Goal: Complete application form

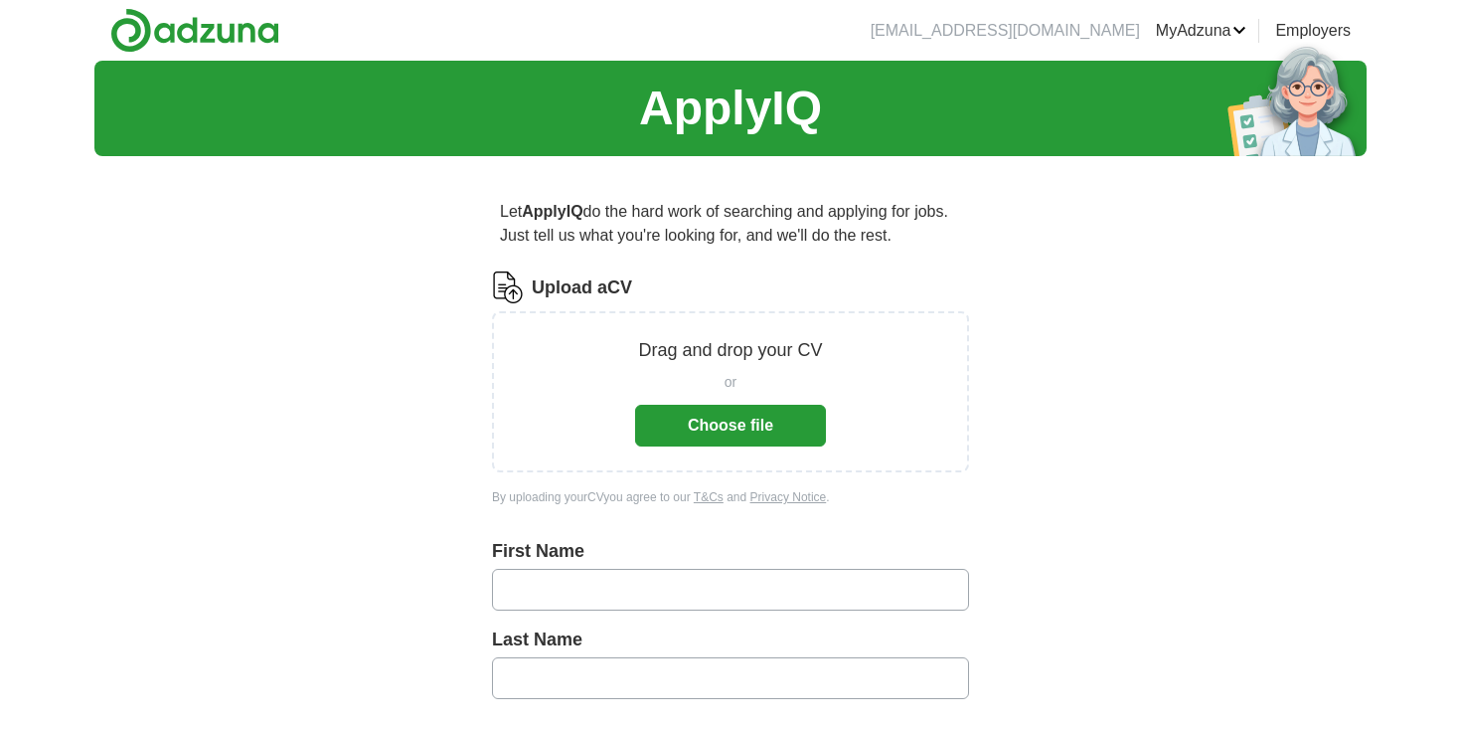
click at [730, 435] on button "Choose file" at bounding box center [730, 426] width 191 height 42
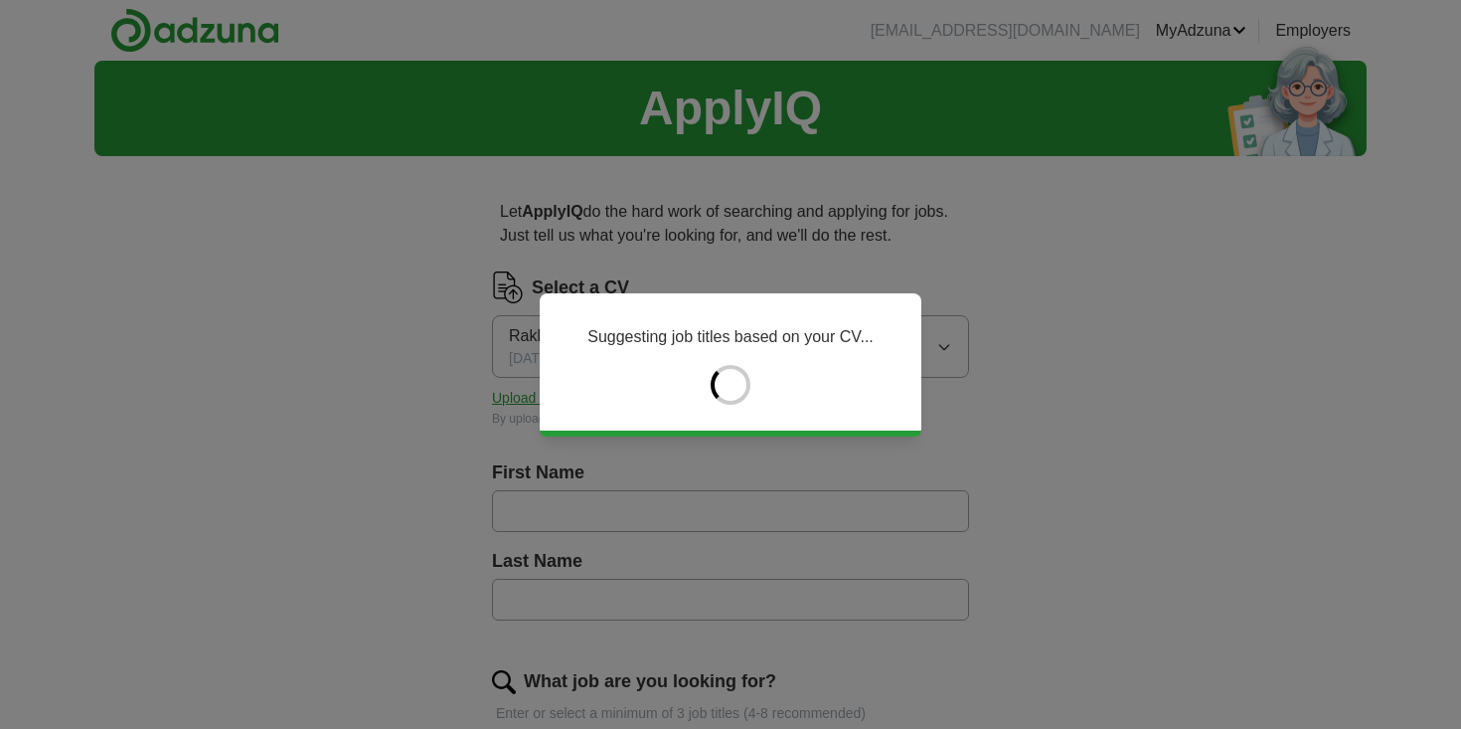
type input "*****"
type input "******"
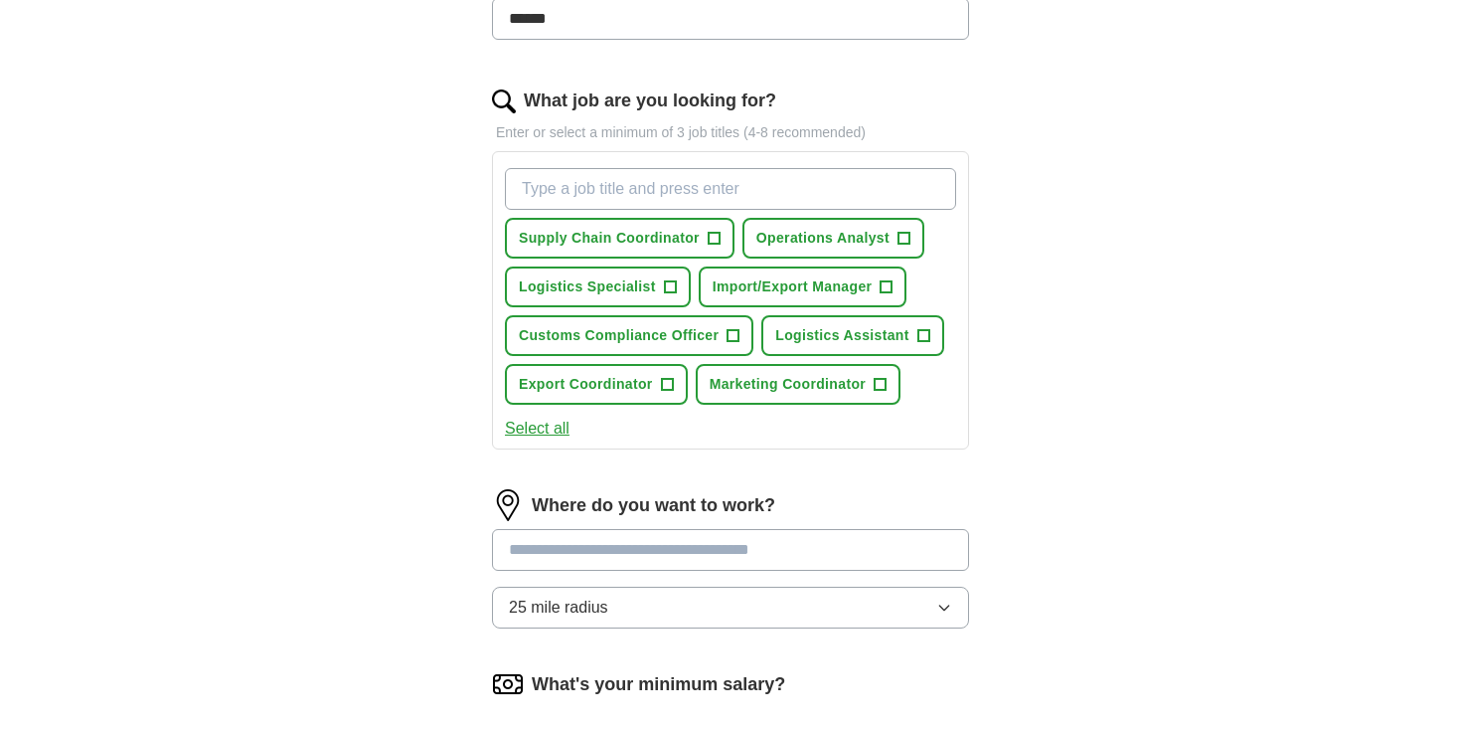
scroll to position [565, 0]
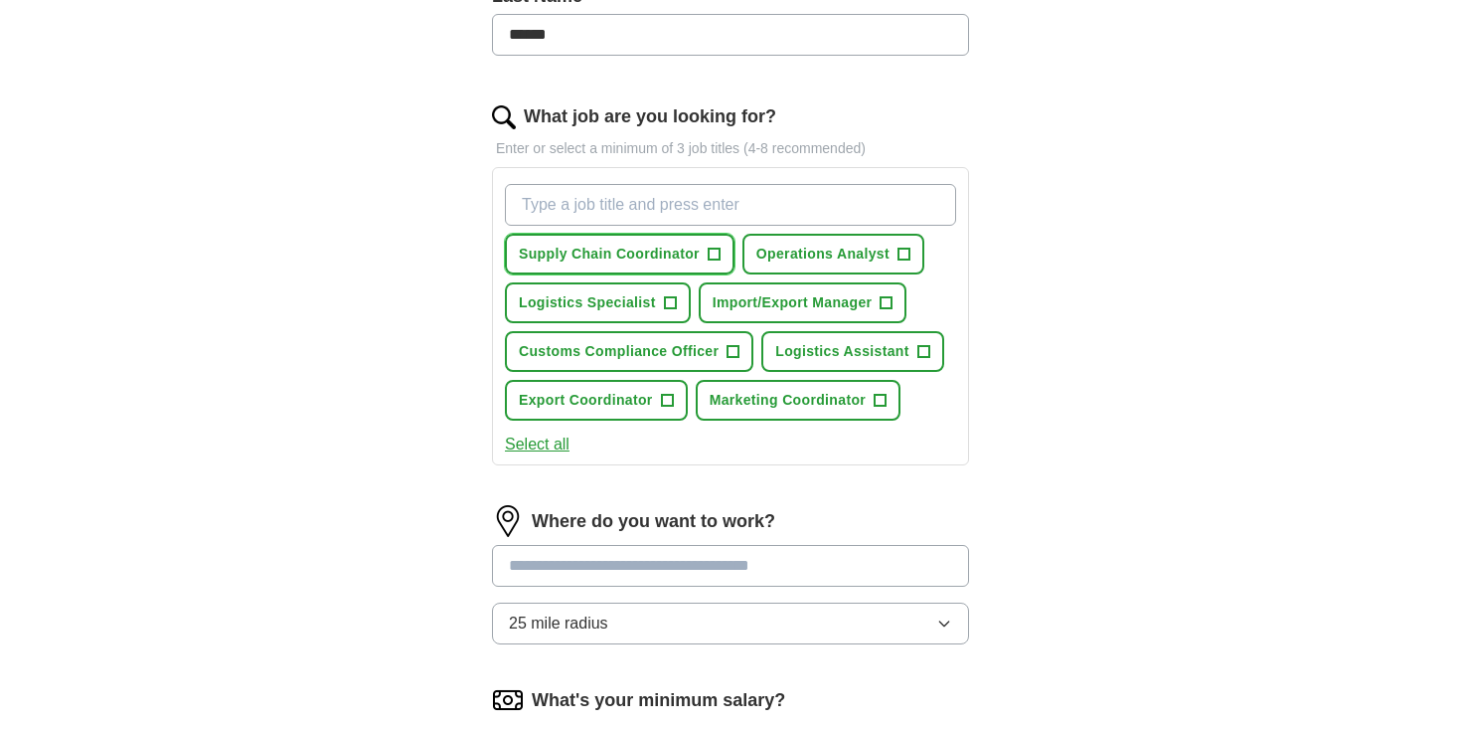
click at [645, 255] on span "Supply Chain Coordinator" at bounding box center [609, 254] width 181 height 21
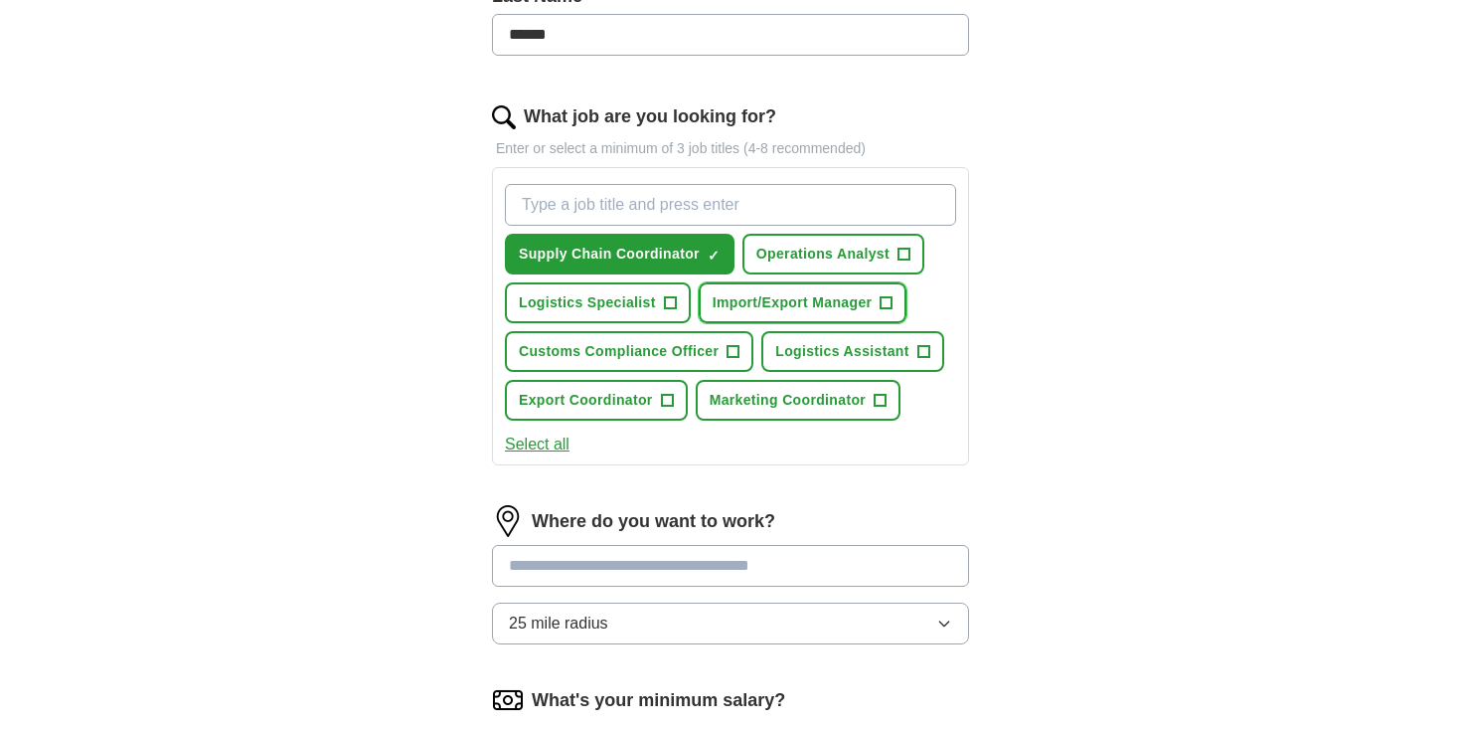
click at [763, 302] on span "Import/Export Manager" at bounding box center [793, 302] width 160 height 21
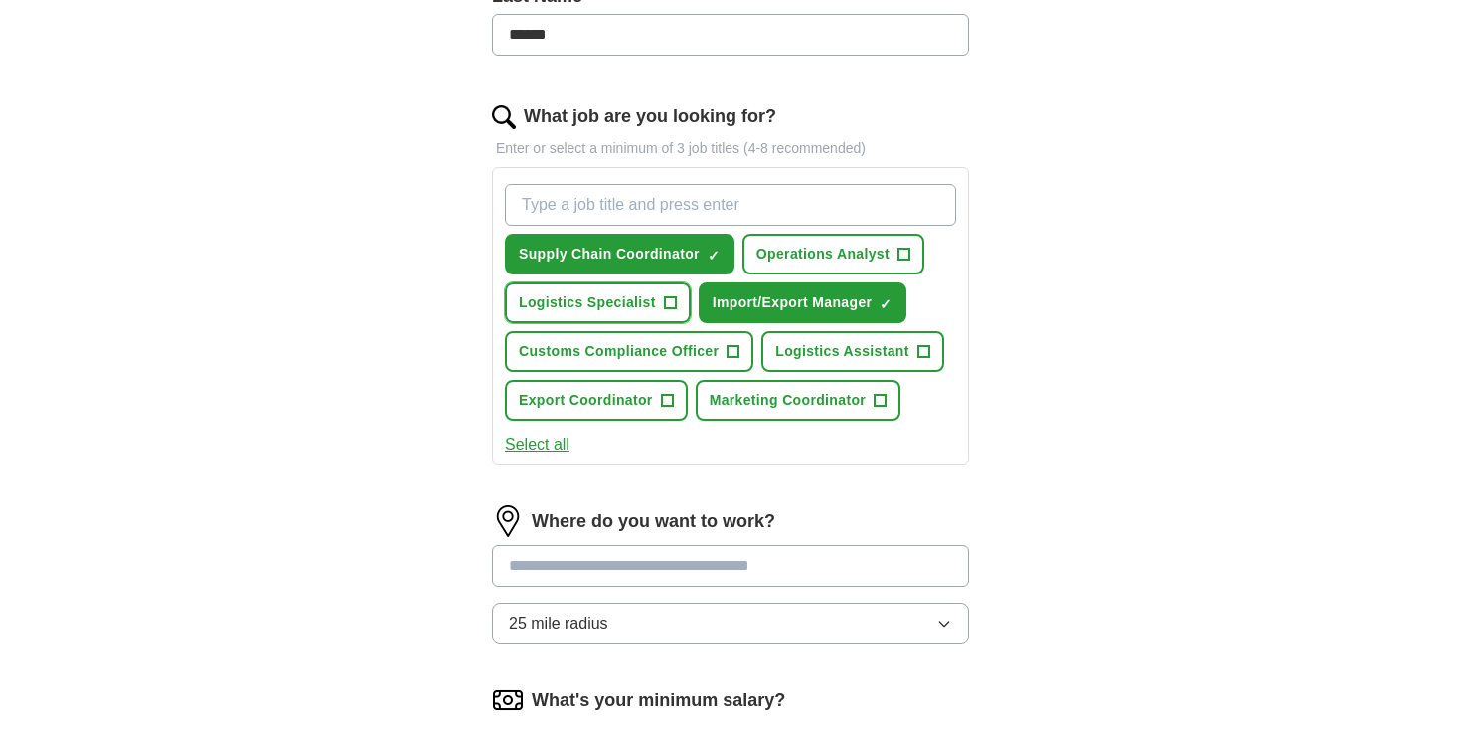
click at [632, 302] on span "Logistics Specialist" at bounding box center [587, 302] width 137 height 21
click at [693, 362] on span "Customs Compliance Officer" at bounding box center [619, 351] width 200 height 21
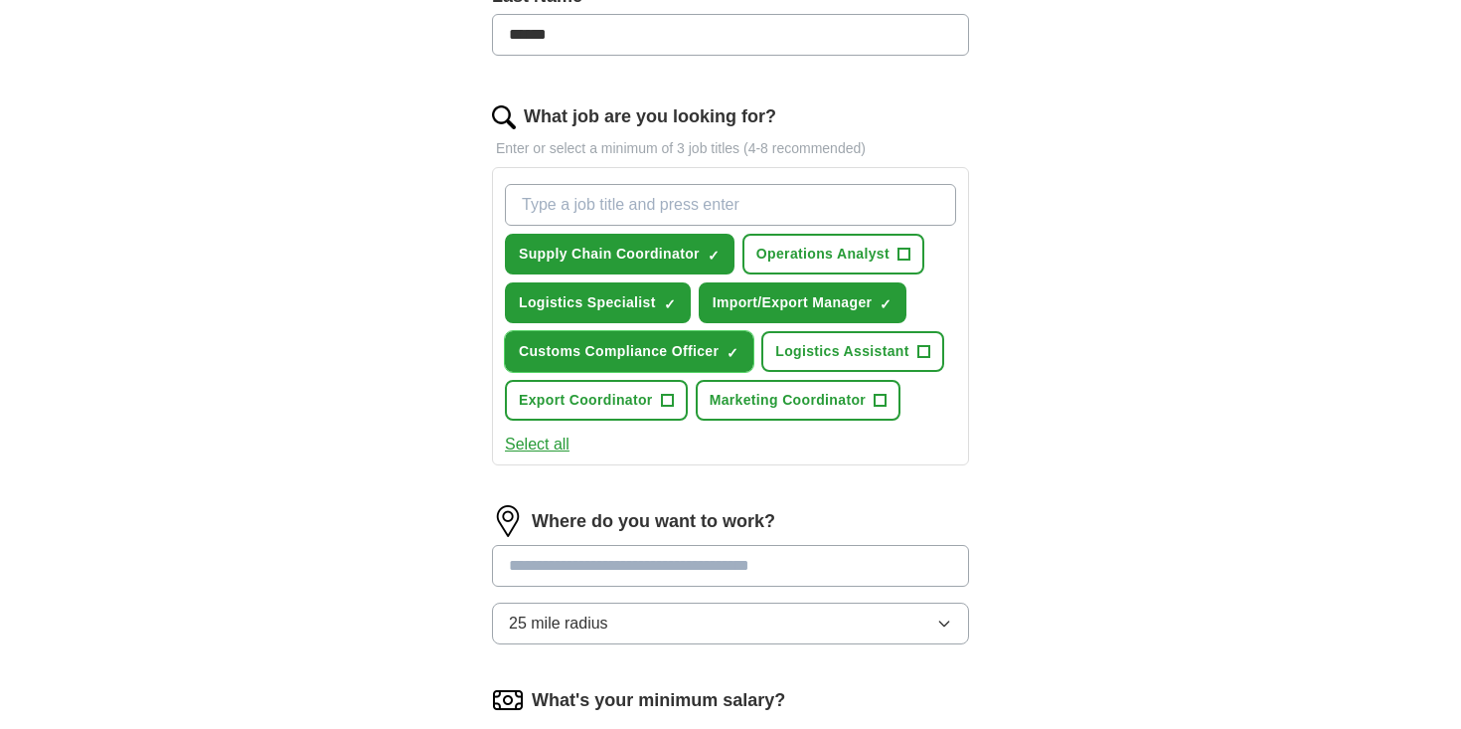
click at [693, 362] on span "Customs Compliance Officer" at bounding box center [619, 351] width 200 height 21
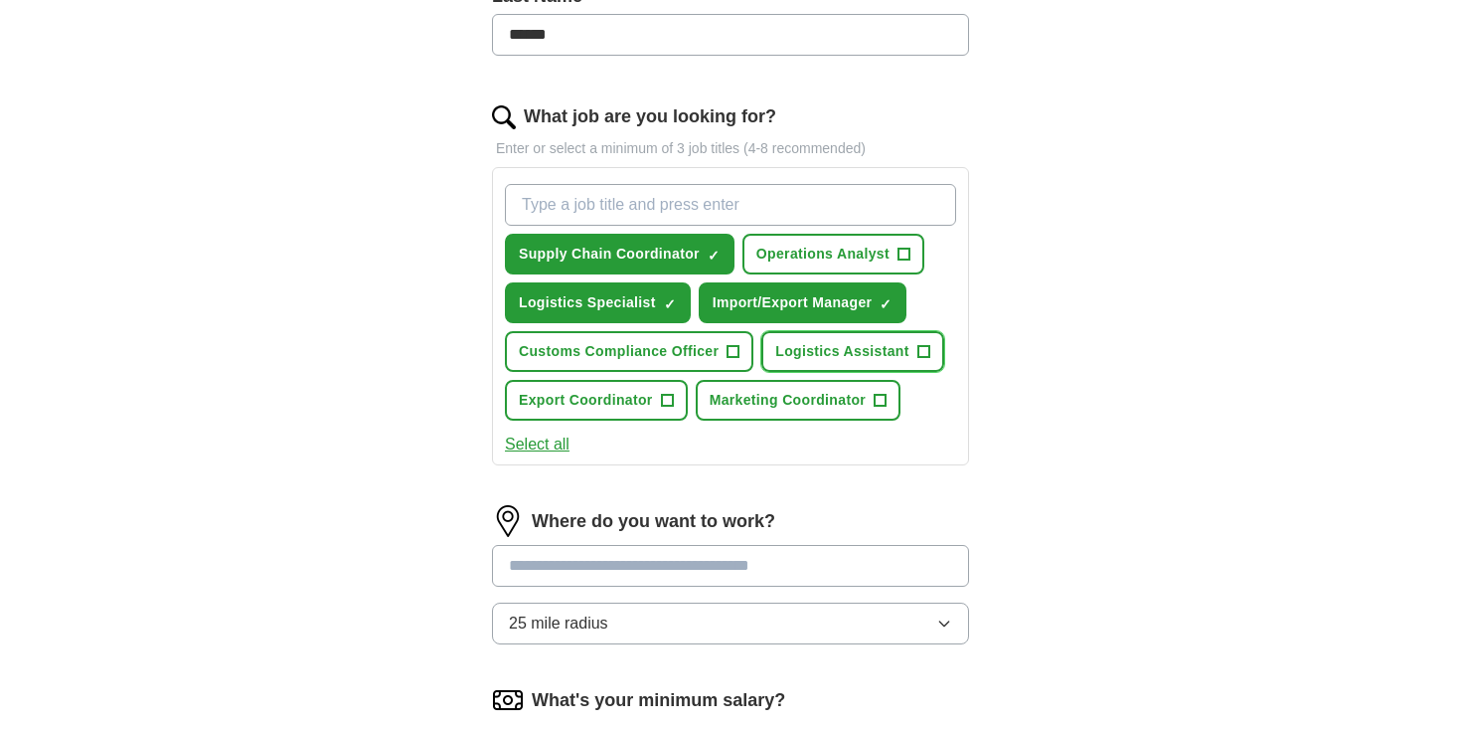
click at [848, 356] on span "Logistics Assistant" at bounding box center [842, 351] width 134 height 21
click at [816, 406] on span "Marketing Coordinator" at bounding box center [788, 400] width 156 height 21
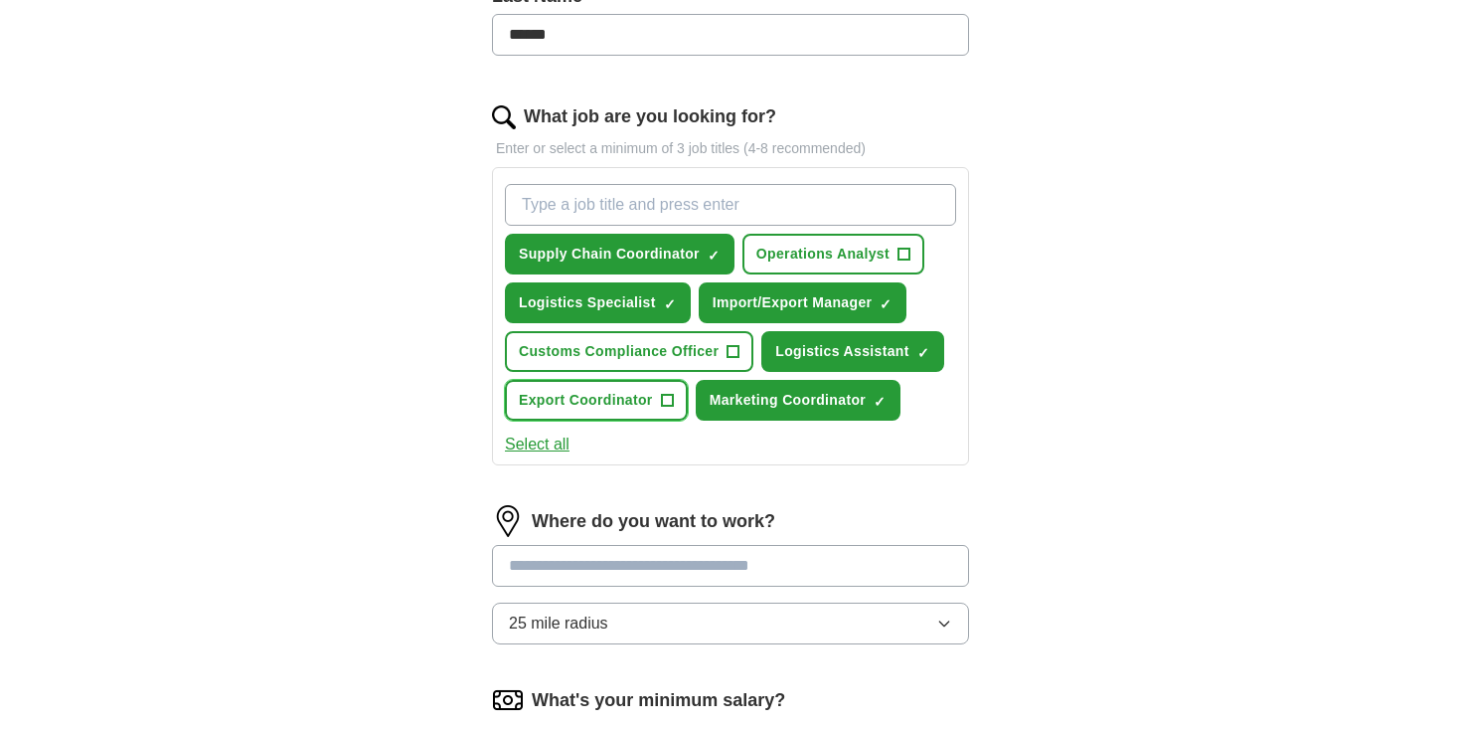
click at [634, 388] on button "Export Coordinator +" at bounding box center [596, 400] width 183 height 41
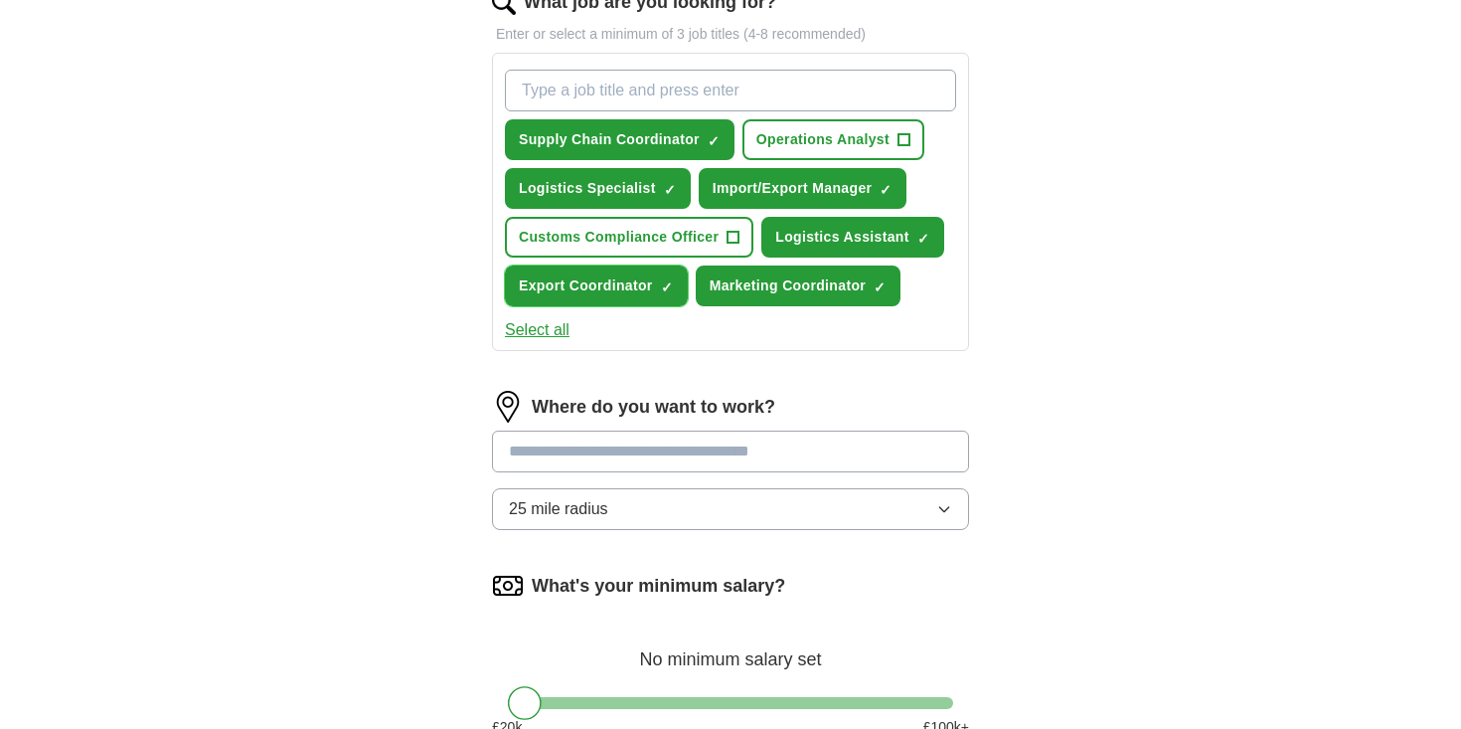
scroll to position [696, 0]
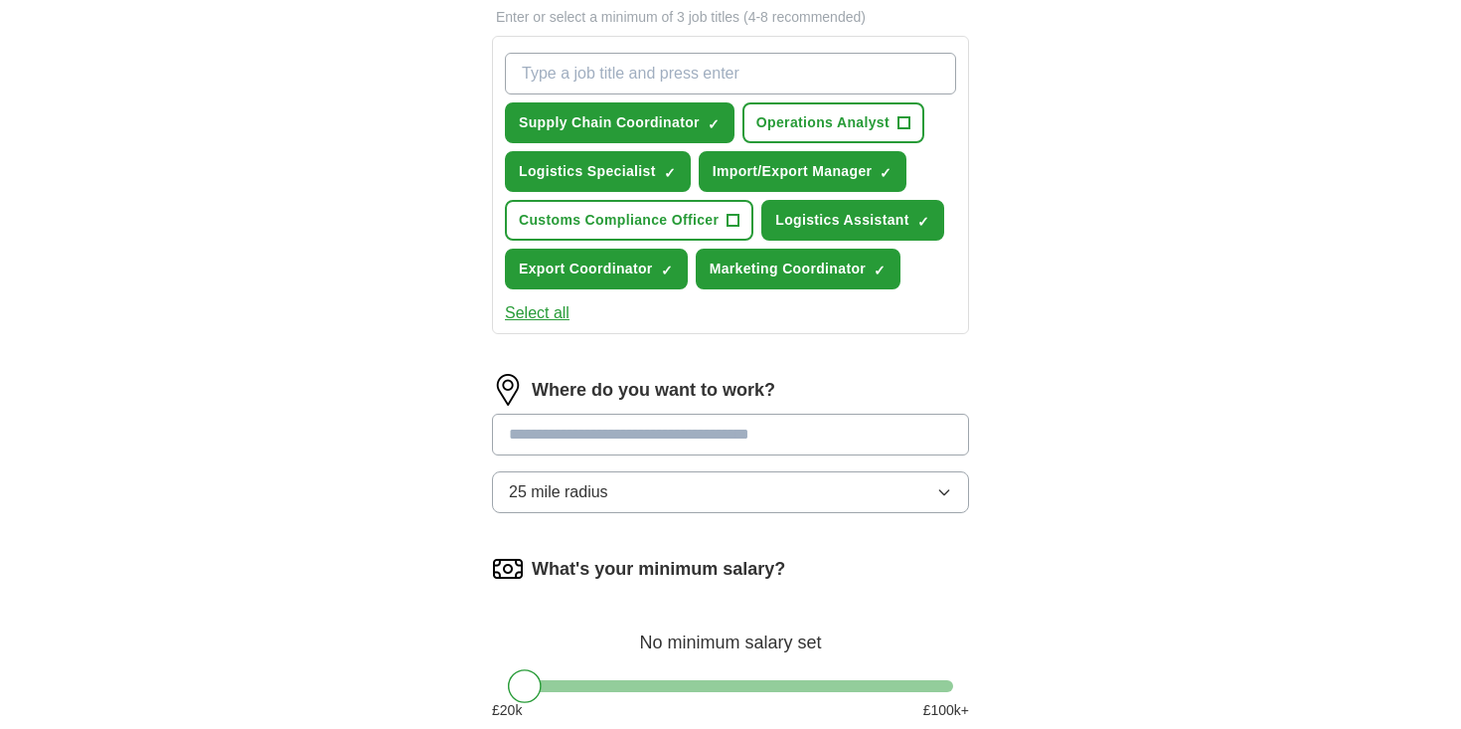
click at [702, 424] on input "text" at bounding box center [730, 435] width 477 height 42
type input "***"
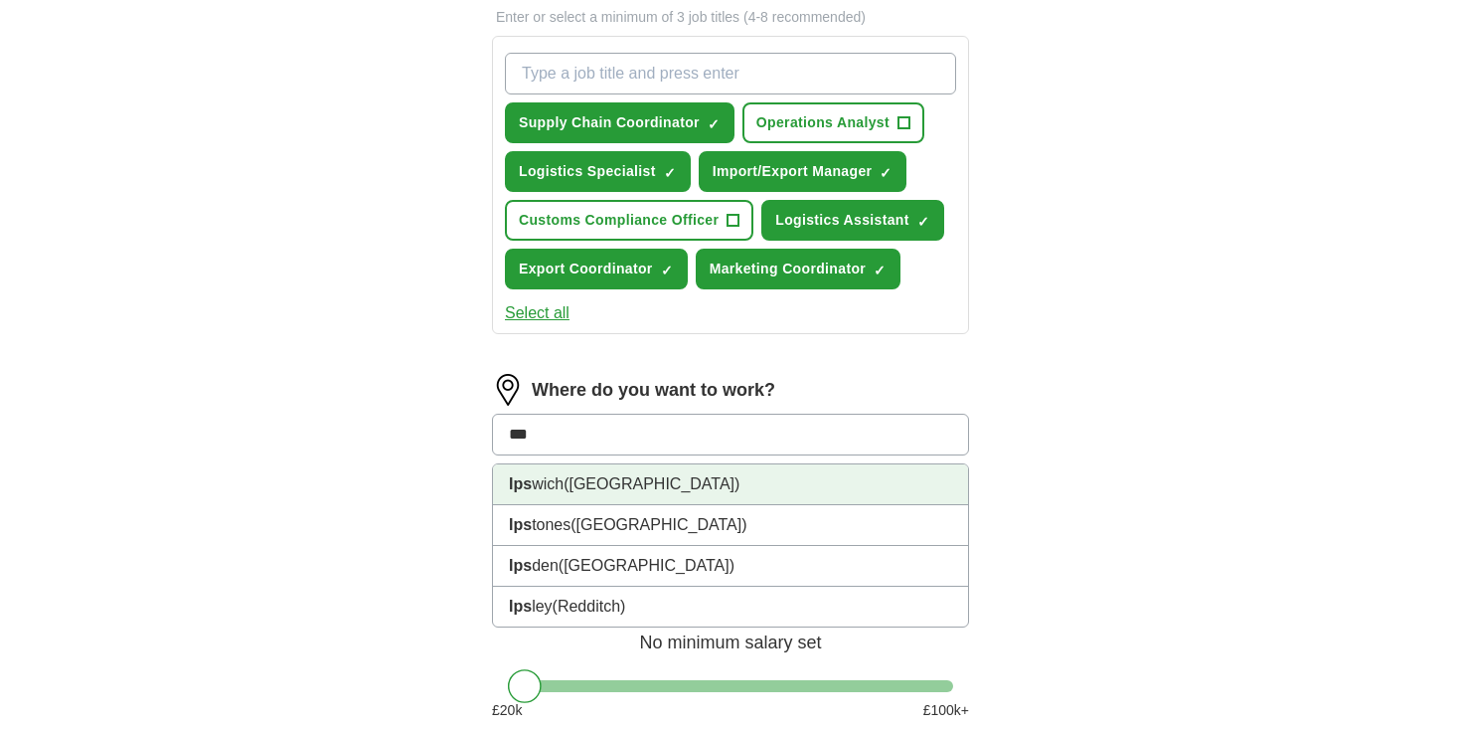
click at [661, 490] on li "Ips wich ([GEOGRAPHIC_DATA])" at bounding box center [730, 484] width 475 height 41
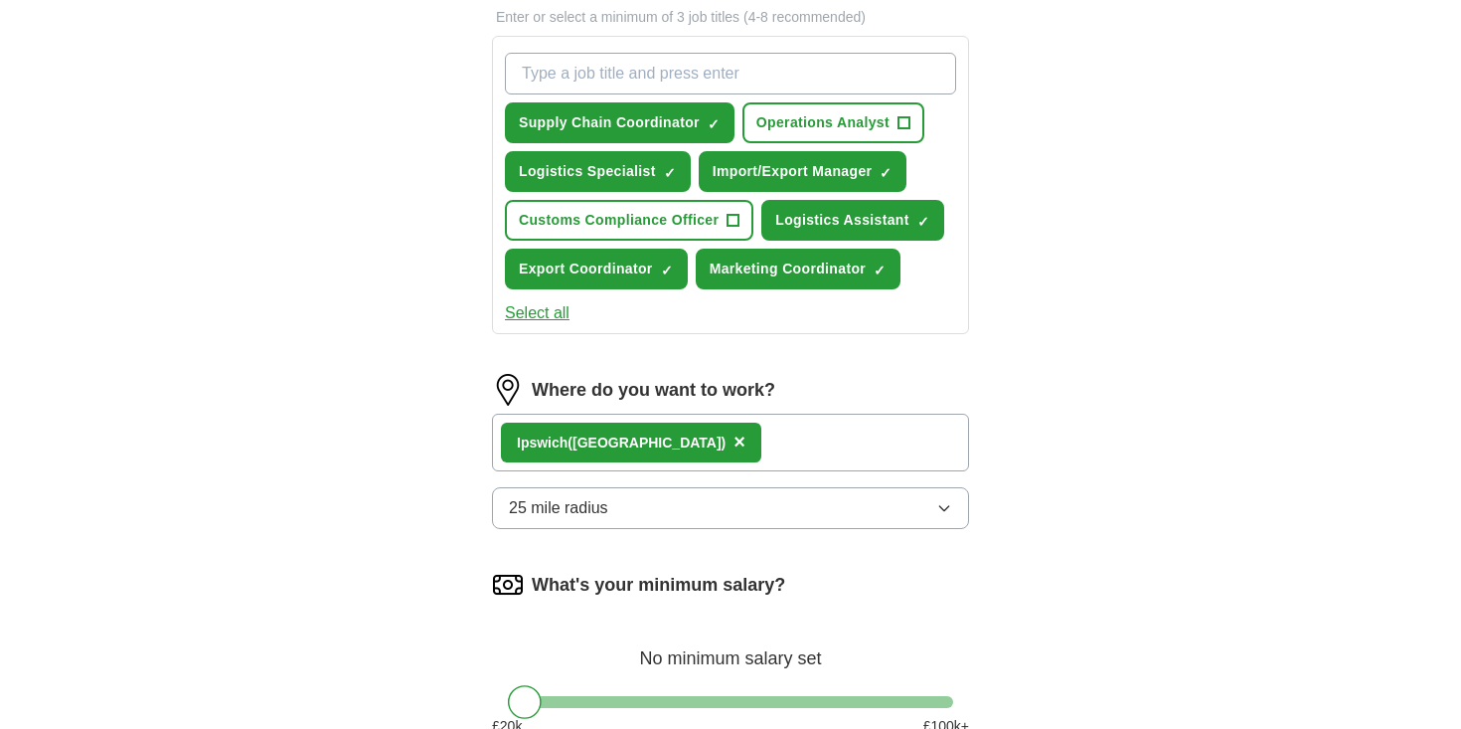
click at [707, 444] on div "Ips wich ([GEOGRAPHIC_DATA]) ×" at bounding box center [730, 443] width 477 height 58
click at [677, 443] on div "Ips wich ([GEOGRAPHIC_DATA]) ×" at bounding box center [730, 443] width 477 height 58
click at [673, 443] on div "Ips wich ([GEOGRAPHIC_DATA]) ×" at bounding box center [730, 443] width 477 height 58
click at [696, 446] on div "Ips wich ([GEOGRAPHIC_DATA]) ×" at bounding box center [730, 443] width 477 height 58
click at [677, 514] on button "25 mile radius" at bounding box center [730, 508] width 477 height 42
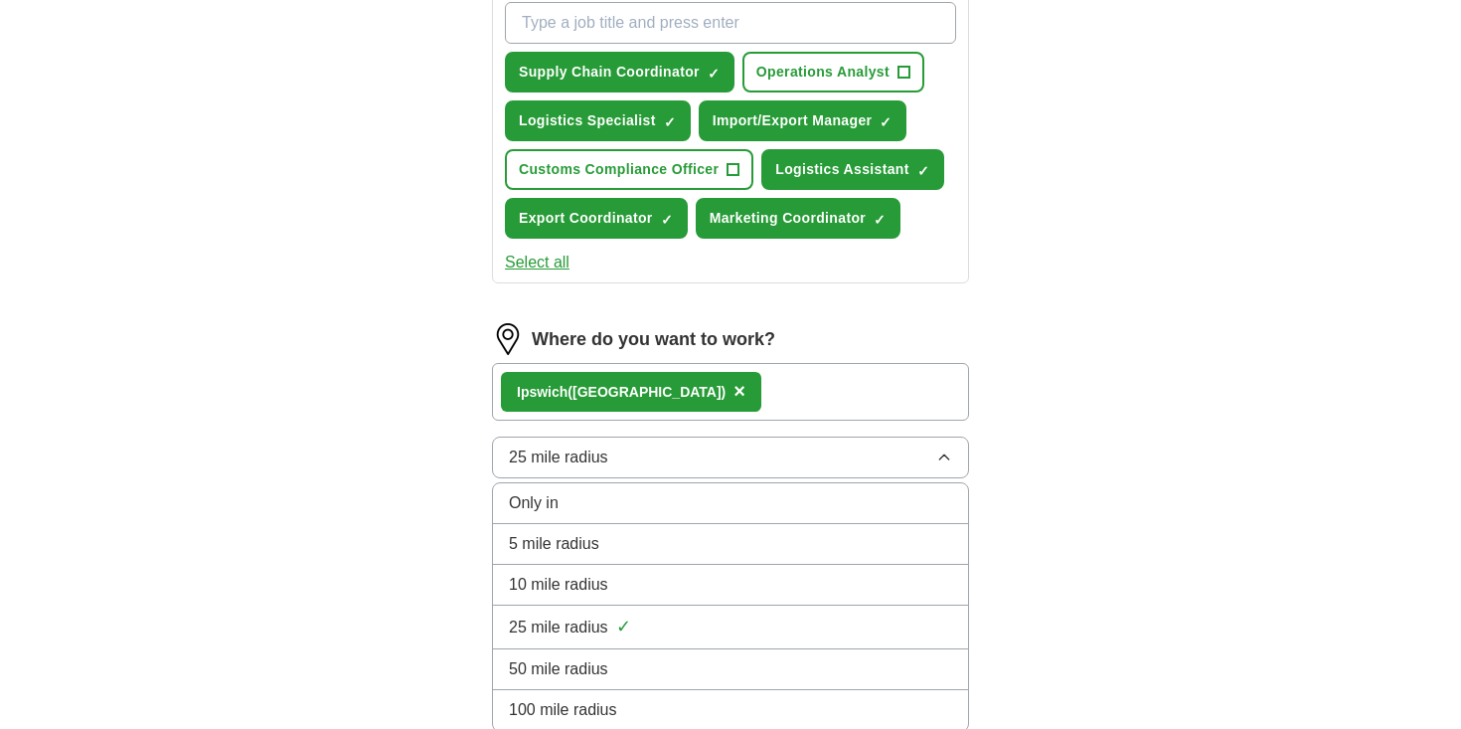
scroll to position [749, 0]
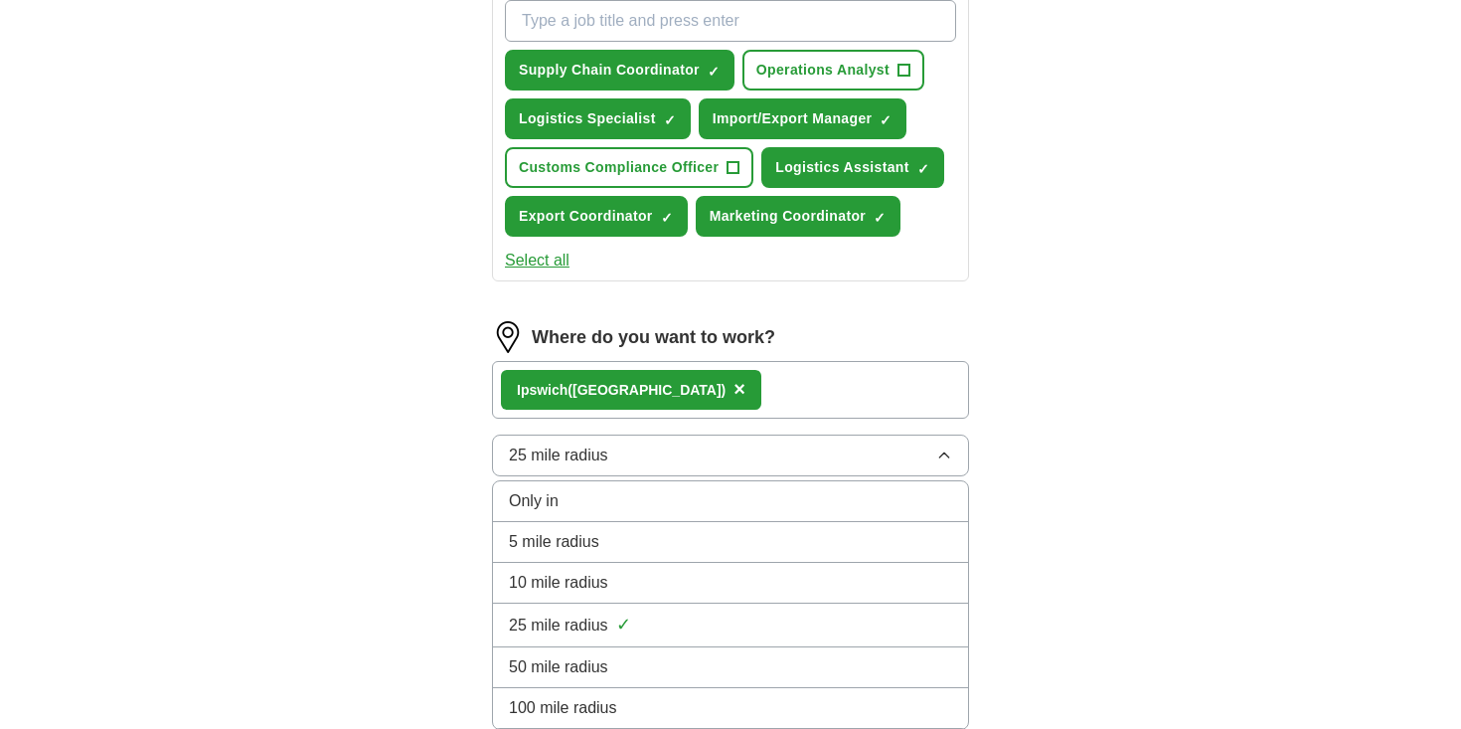
click at [648, 628] on div "25 mile radius ✓" at bounding box center [730, 624] width 443 height 27
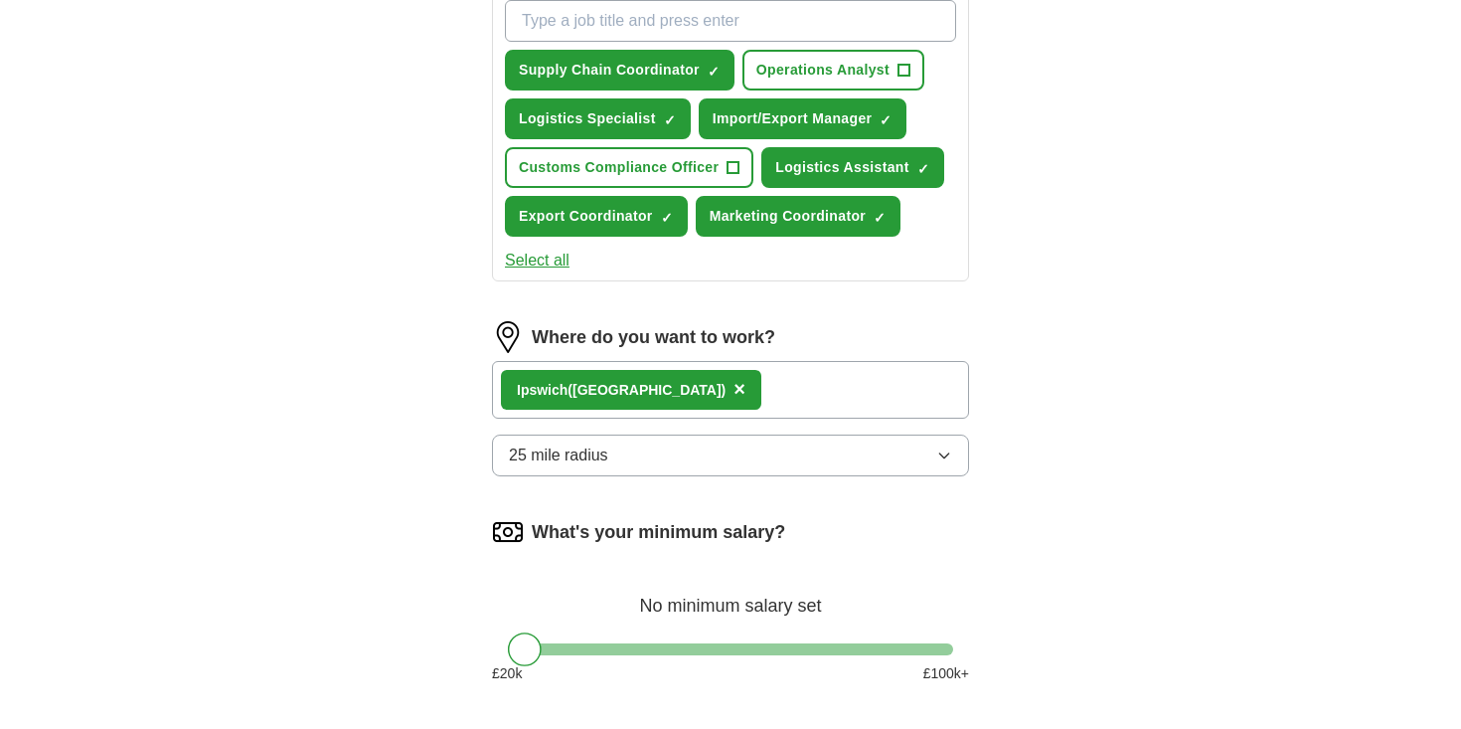
click at [989, 564] on div "Let ApplyIQ do the hard work of searching and applying for jobs. Just tell us w…" at bounding box center [731, 125] width 636 height 1404
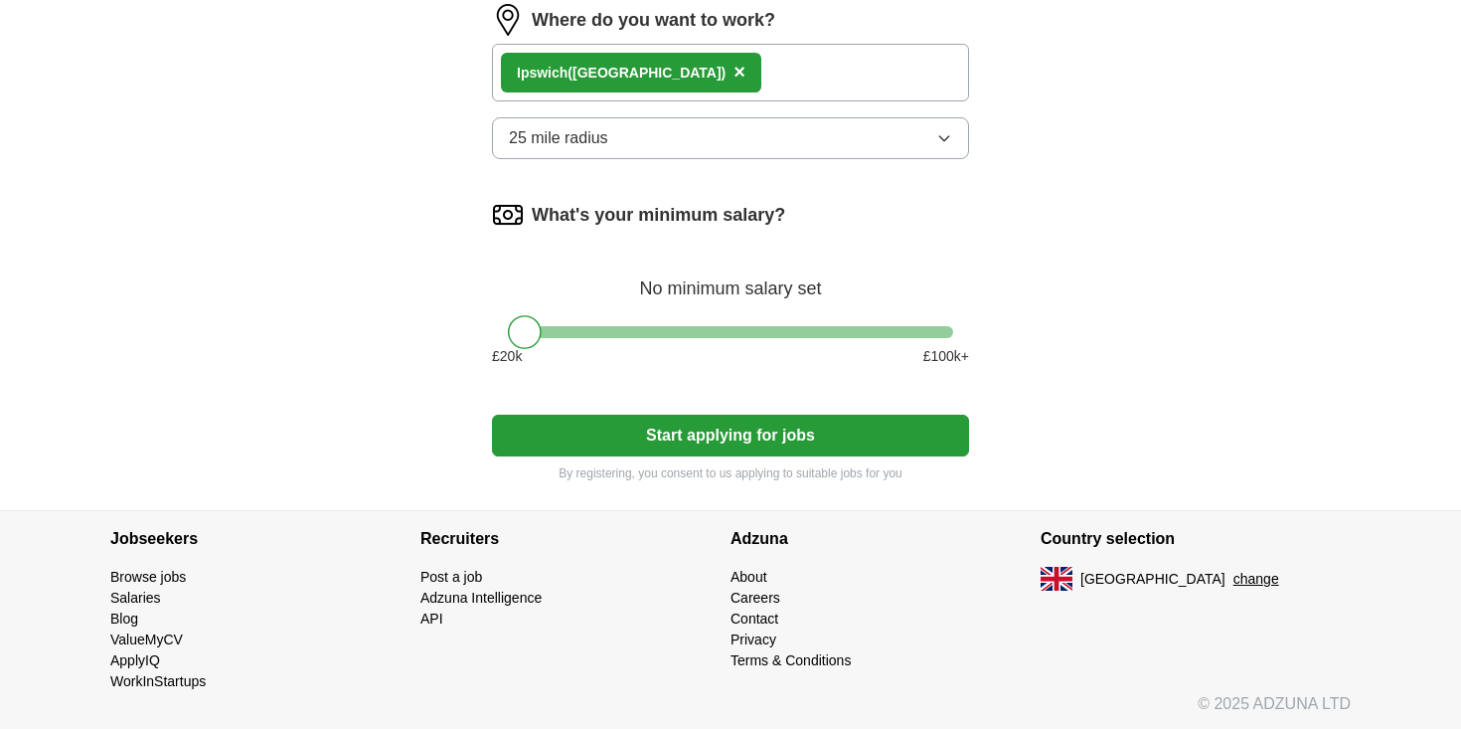
scroll to position [1069, 0]
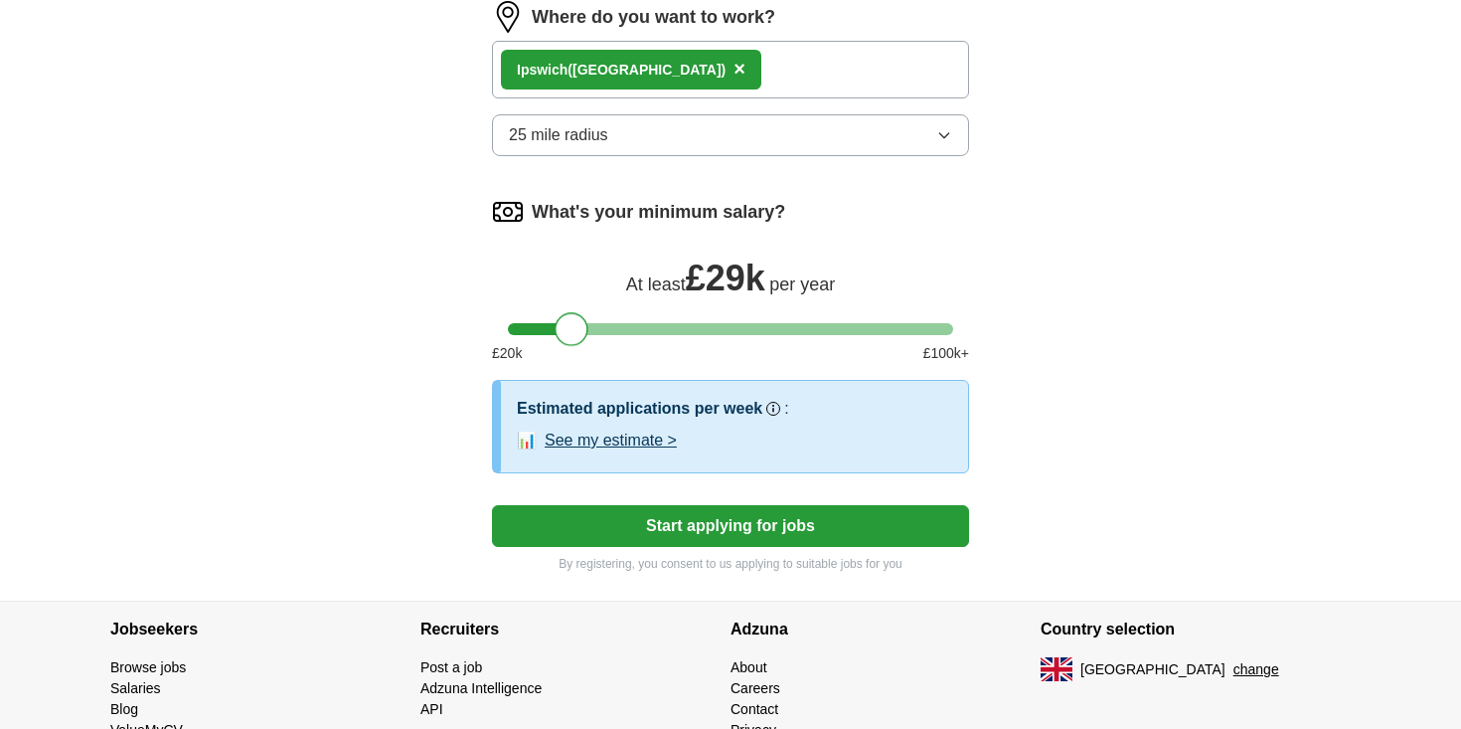
drag, startPoint x: 528, startPoint y: 328, endPoint x: 574, endPoint y: 331, distance: 45.8
click at [574, 331] on div at bounding box center [572, 329] width 34 height 34
click at [711, 524] on button "Start applying for jobs" at bounding box center [730, 526] width 477 height 42
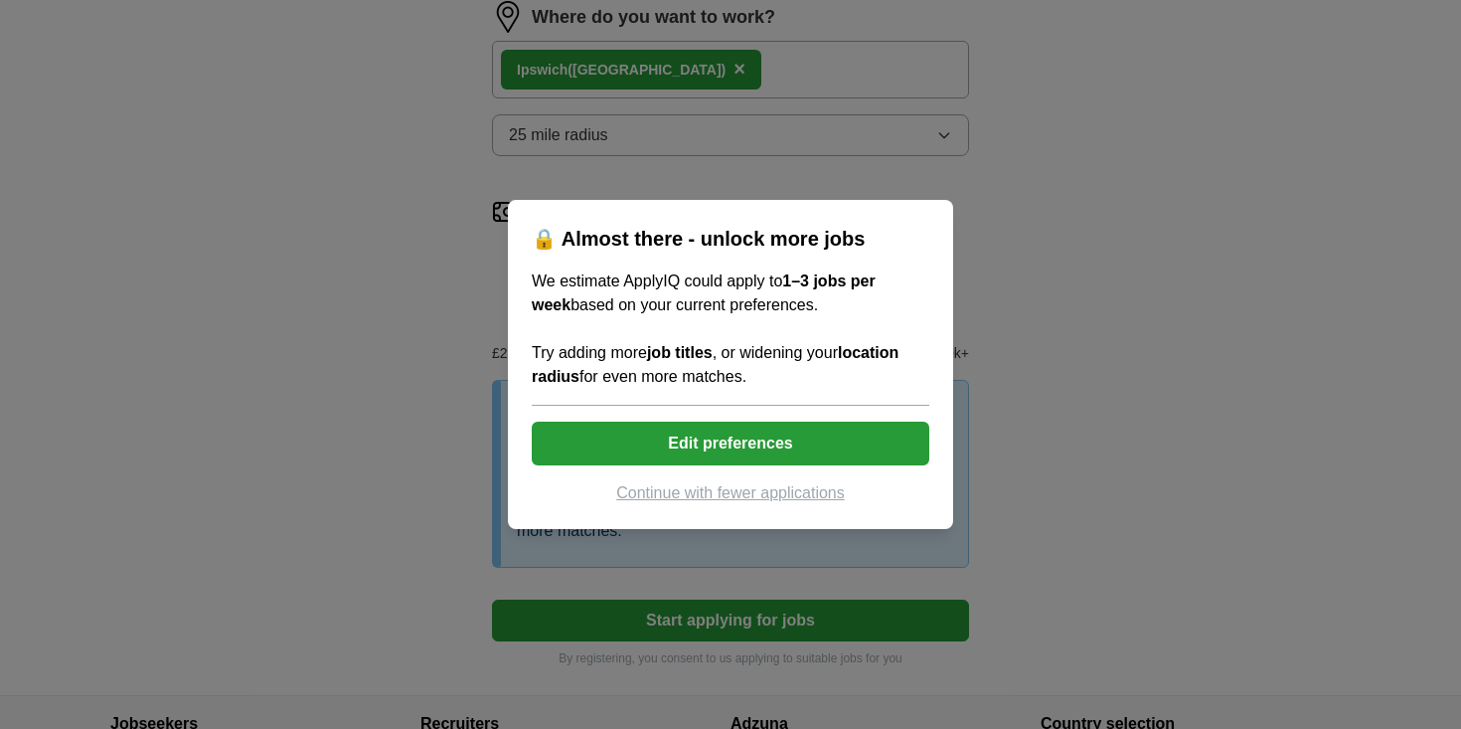
click at [739, 432] on button "Edit preferences" at bounding box center [731, 444] width 398 height 44
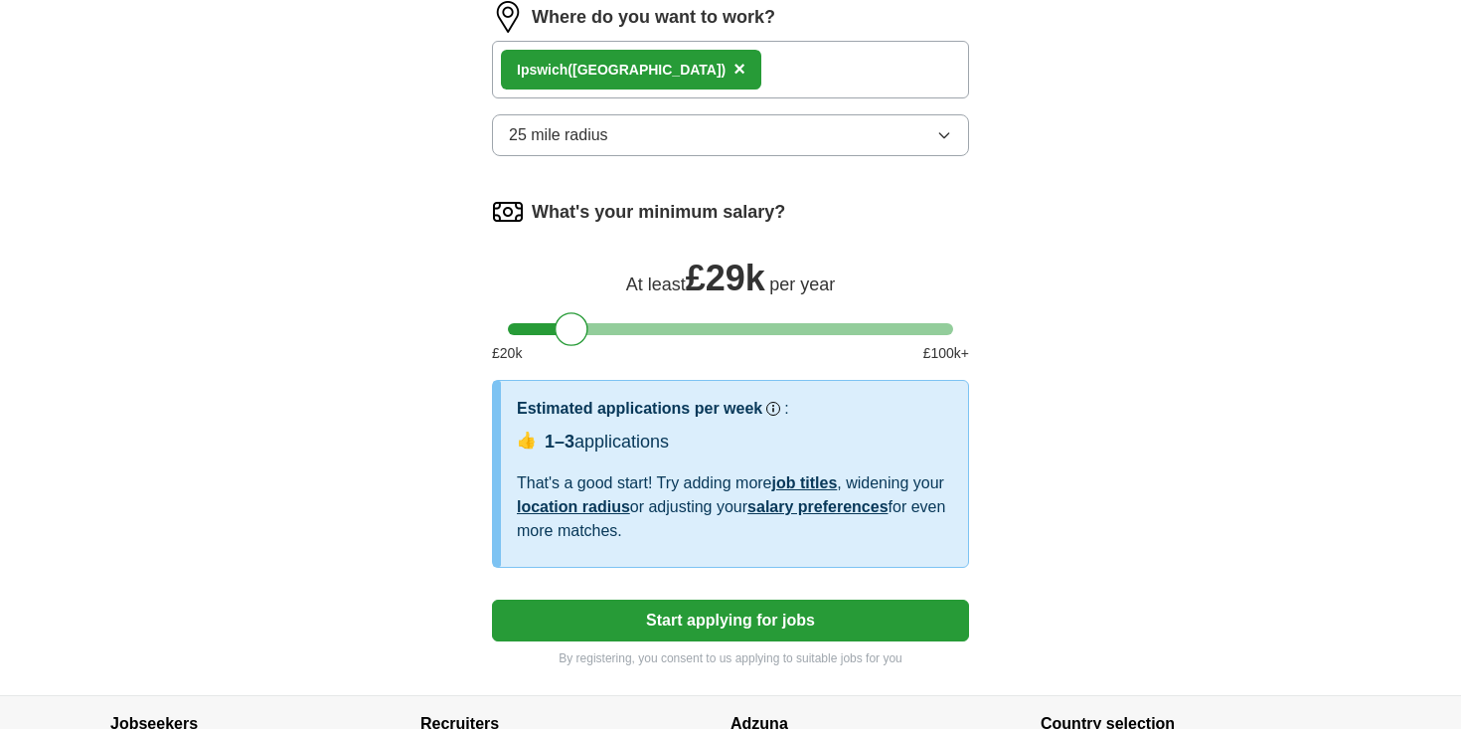
click at [523, 441] on span "👍" at bounding box center [527, 440] width 20 height 24
click at [715, 615] on button "Start applying for jobs" at bounding box center [730, 620] width 477 height 42
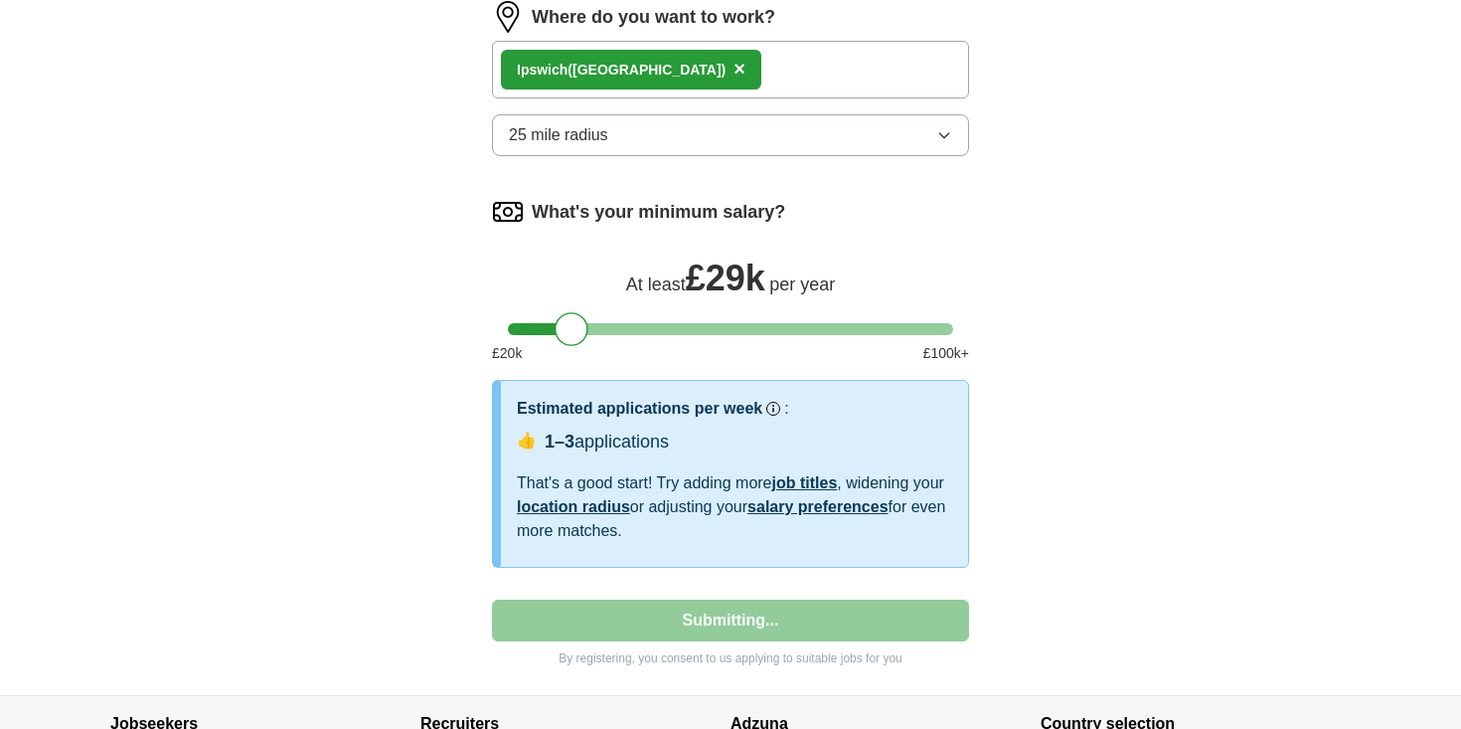
select select "**"
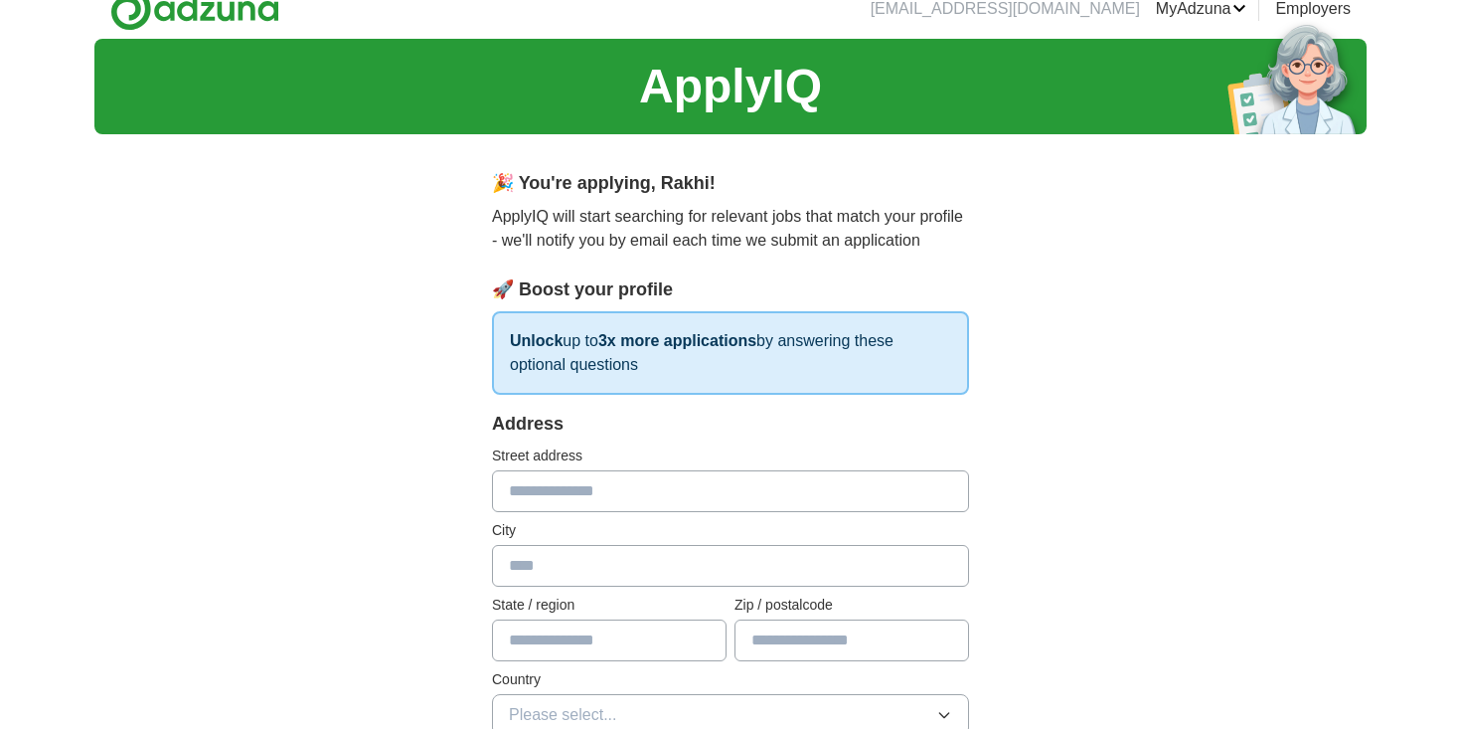
scroll to position [26, 0]
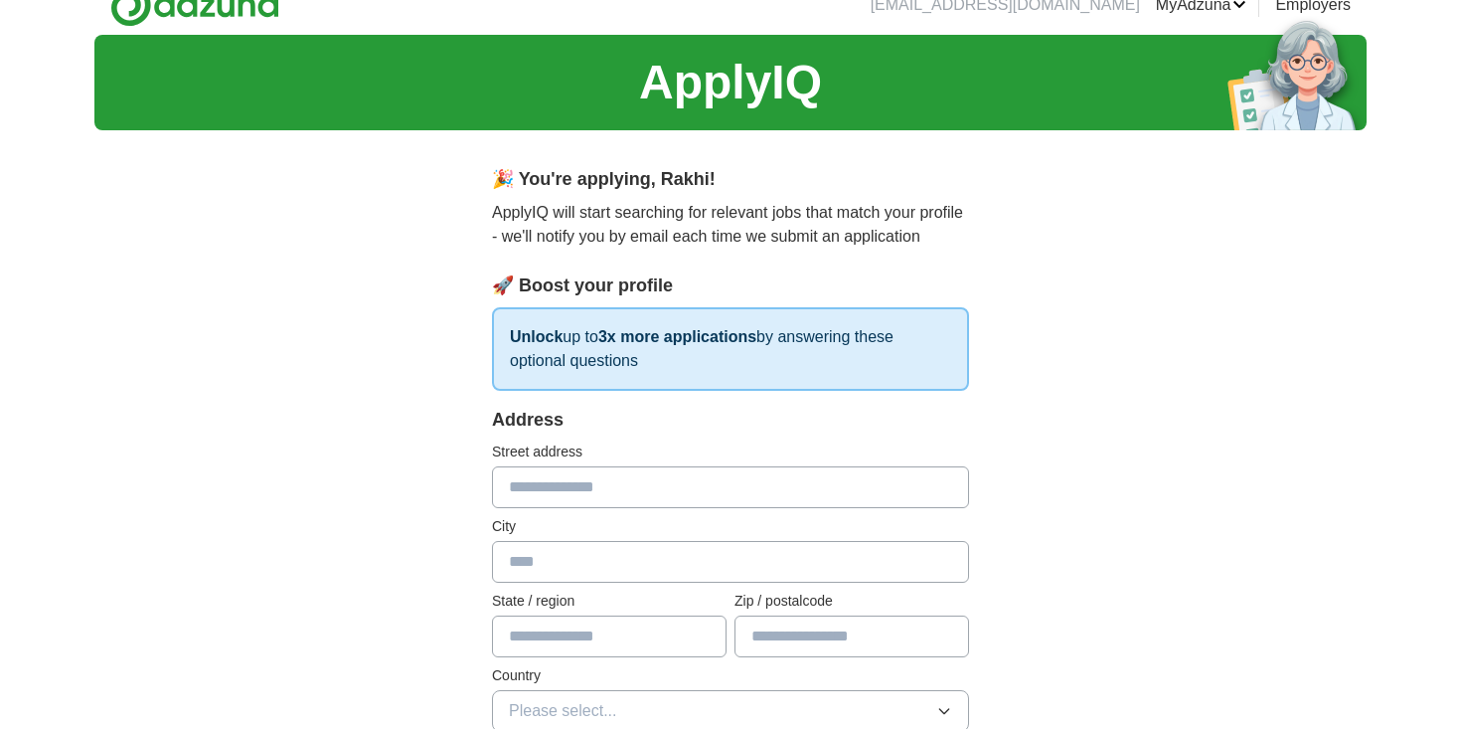
click at [626, 473] on input "text" at bounding box center [730, 487] width 477 height 42
type input "**********"
type input "*******"
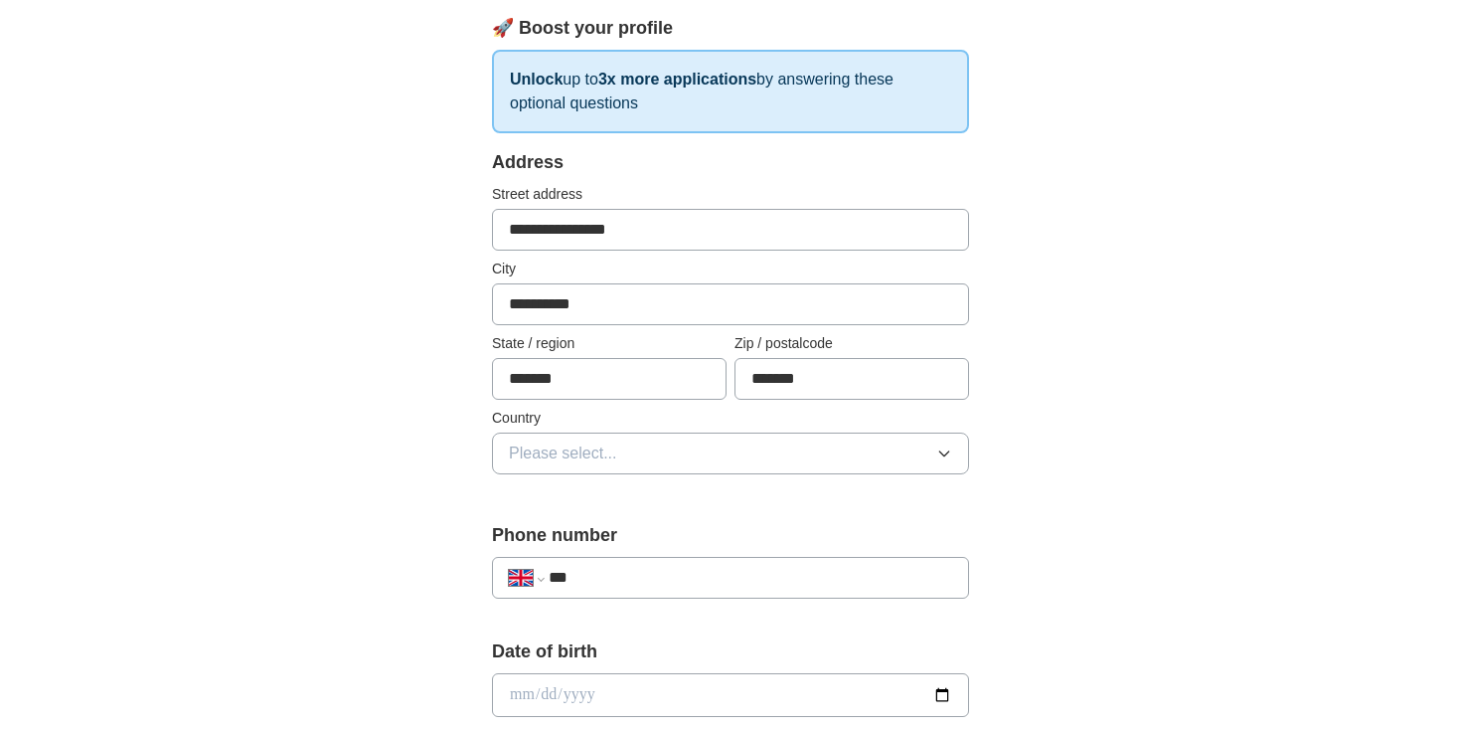
scroll to position [344, 0]
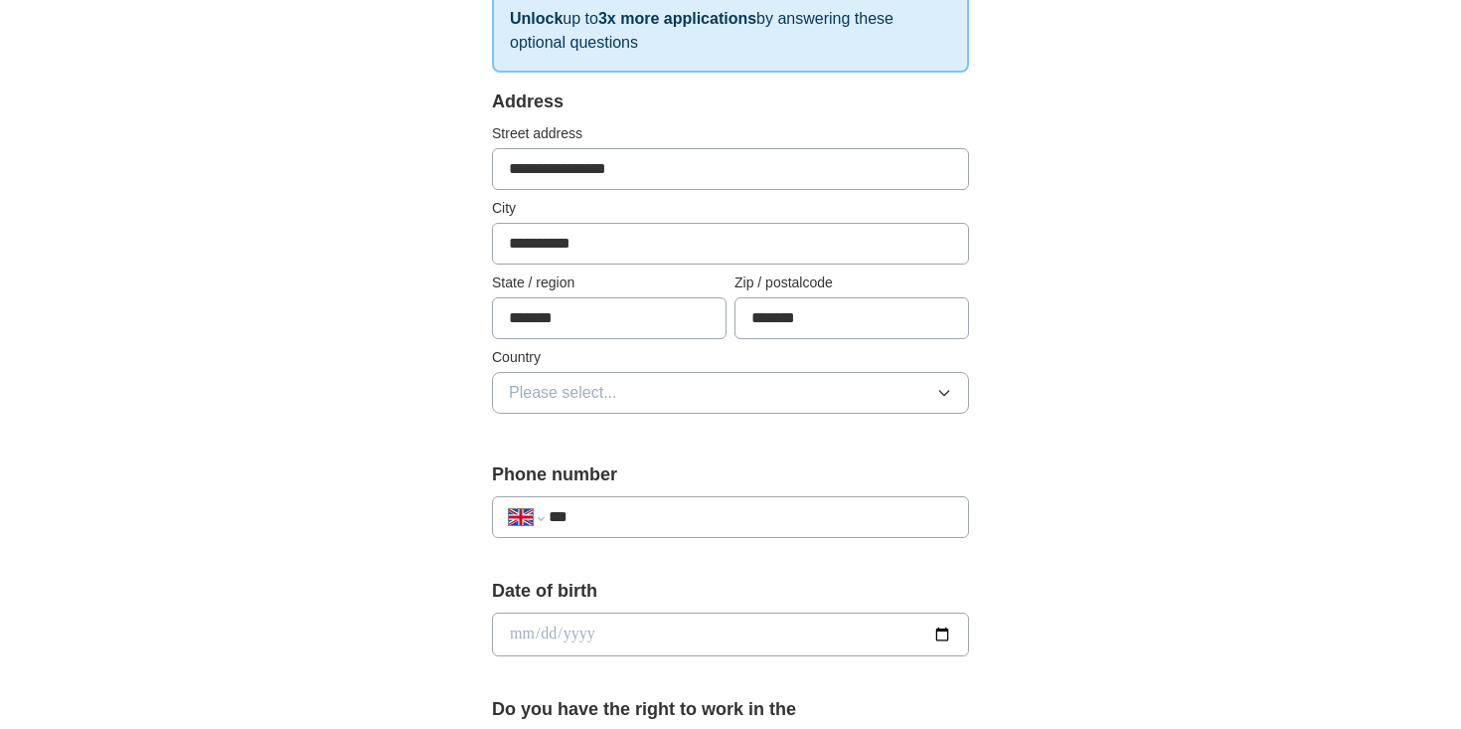
click at [845, 382] on button "Please select..." at bounding box center [730, 393] width 477 height 42
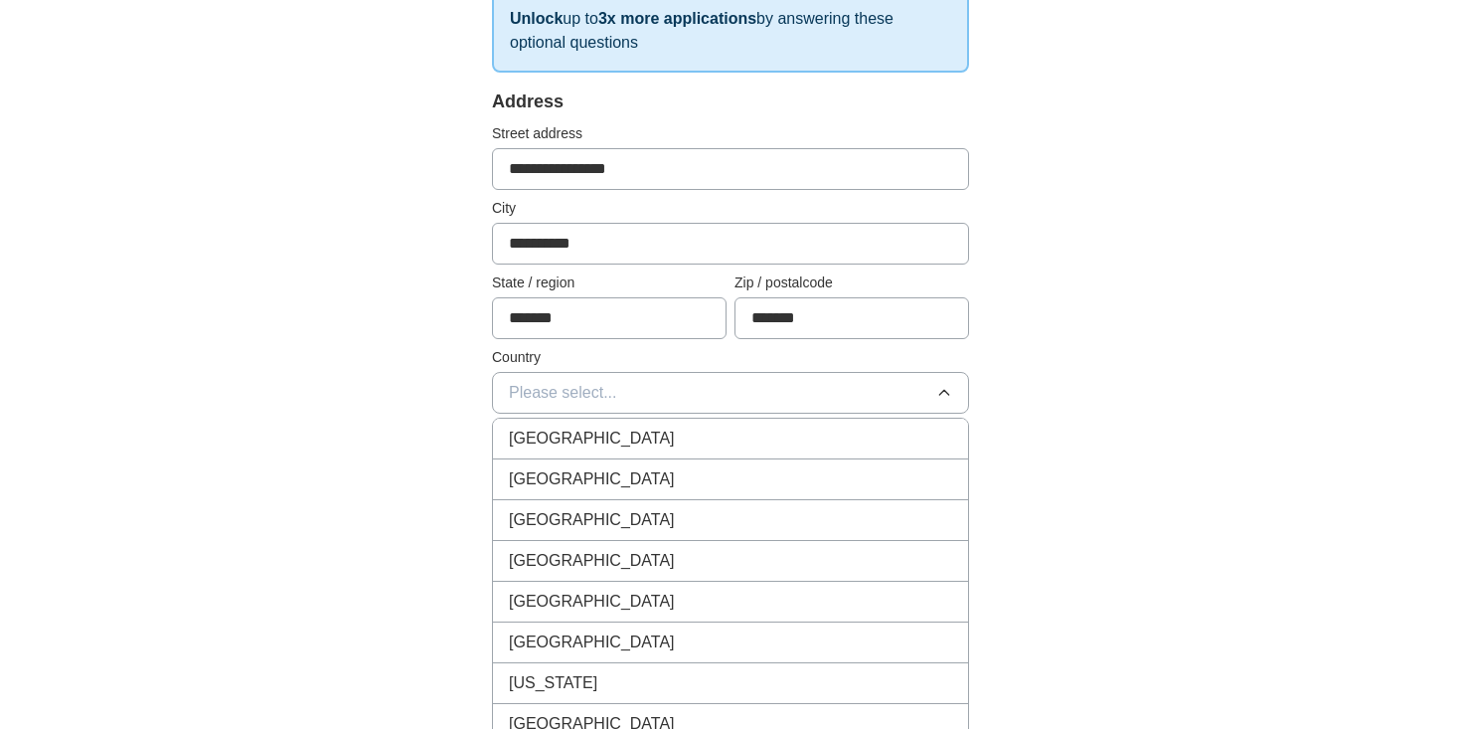
click at [811, 438] on div "[GEOGRAPHIC_DATA]" at bounding box center [730, 438] width 443 height 24
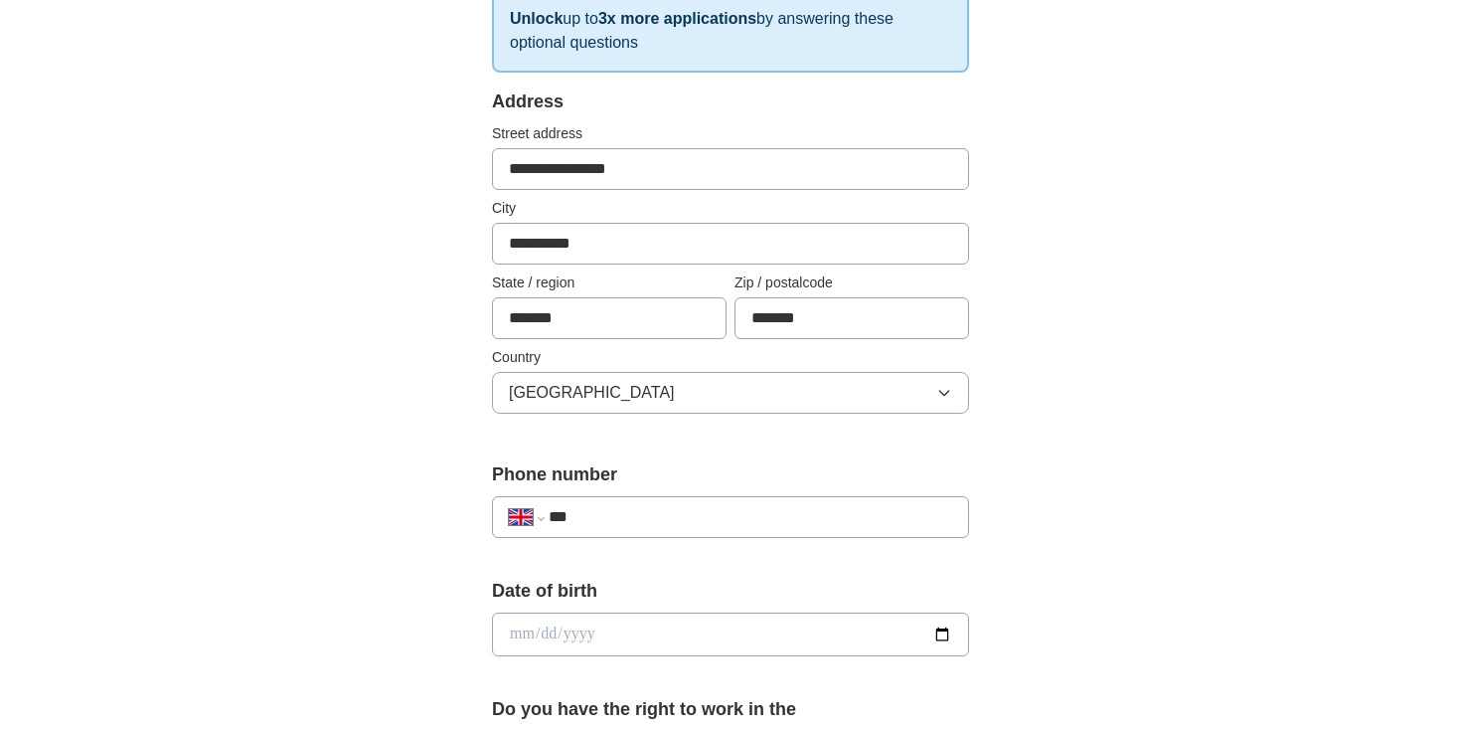
click at [925, 467] on label "Phone number" at bounding box center [730, 474] width 477 height 27
click at [730, 526] on input "***" at bounding box center [751, 517] width 404 height 24
type input "**********"
click at [660, 644] on input "date" at bounding box center [730, 634] width 477 height 44
type input "**********"
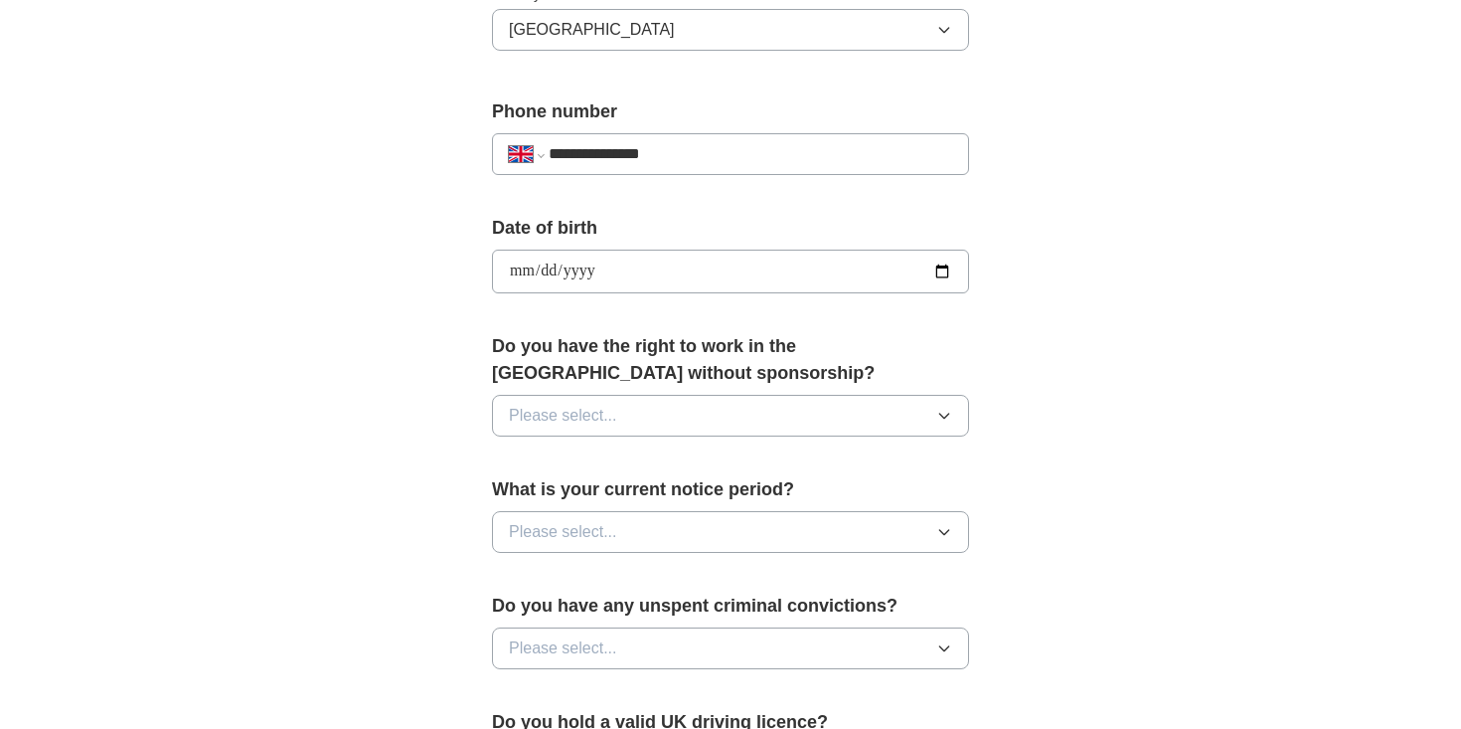
scroll to position [738, 0]
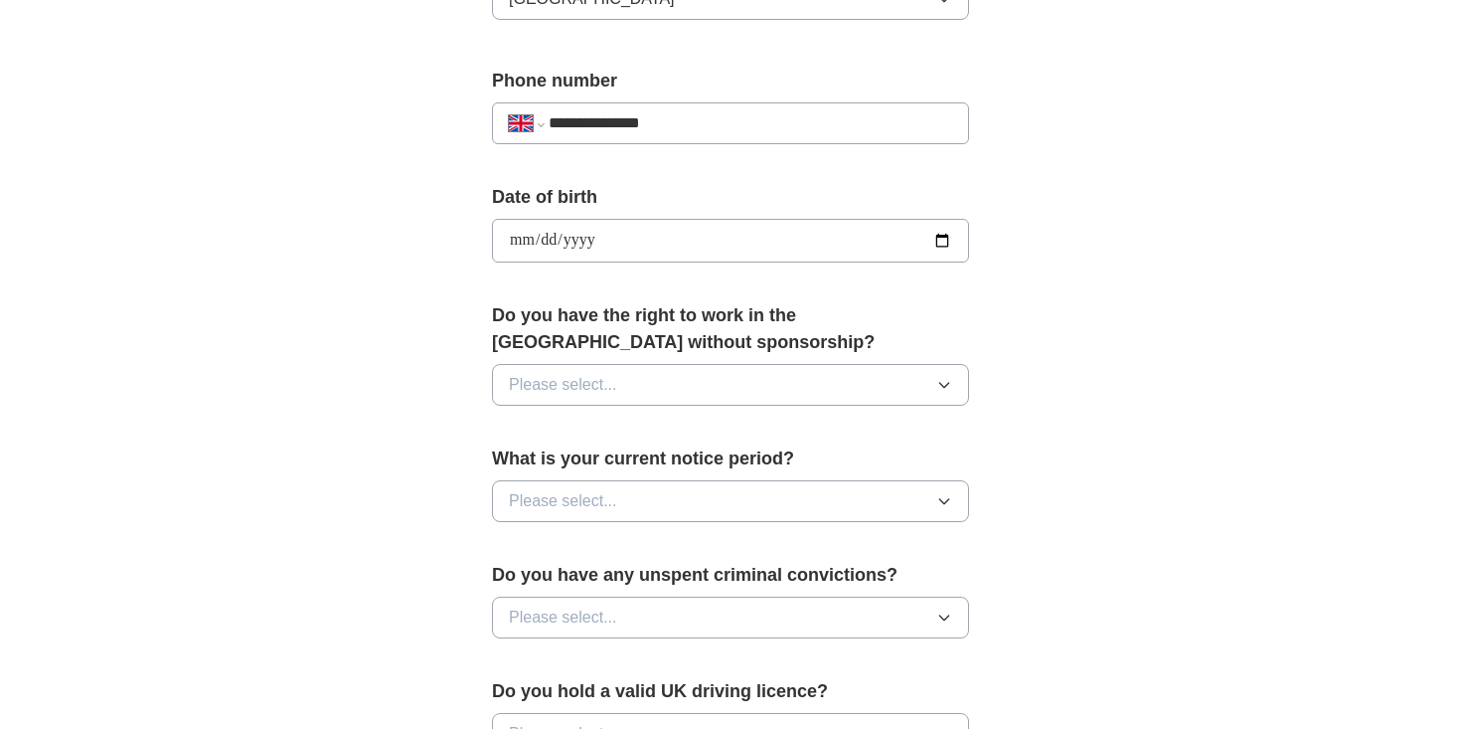
click at [713, 385] on button "Please select..." at bounding box center [730, 385] width 477 height 42
click at [675, 421] on div "Yes" at bounding box center [730, 431] width 443 height 24
click at [735, 494] on button "Please select..." at bounding box center [730, 501] width 477 height 42
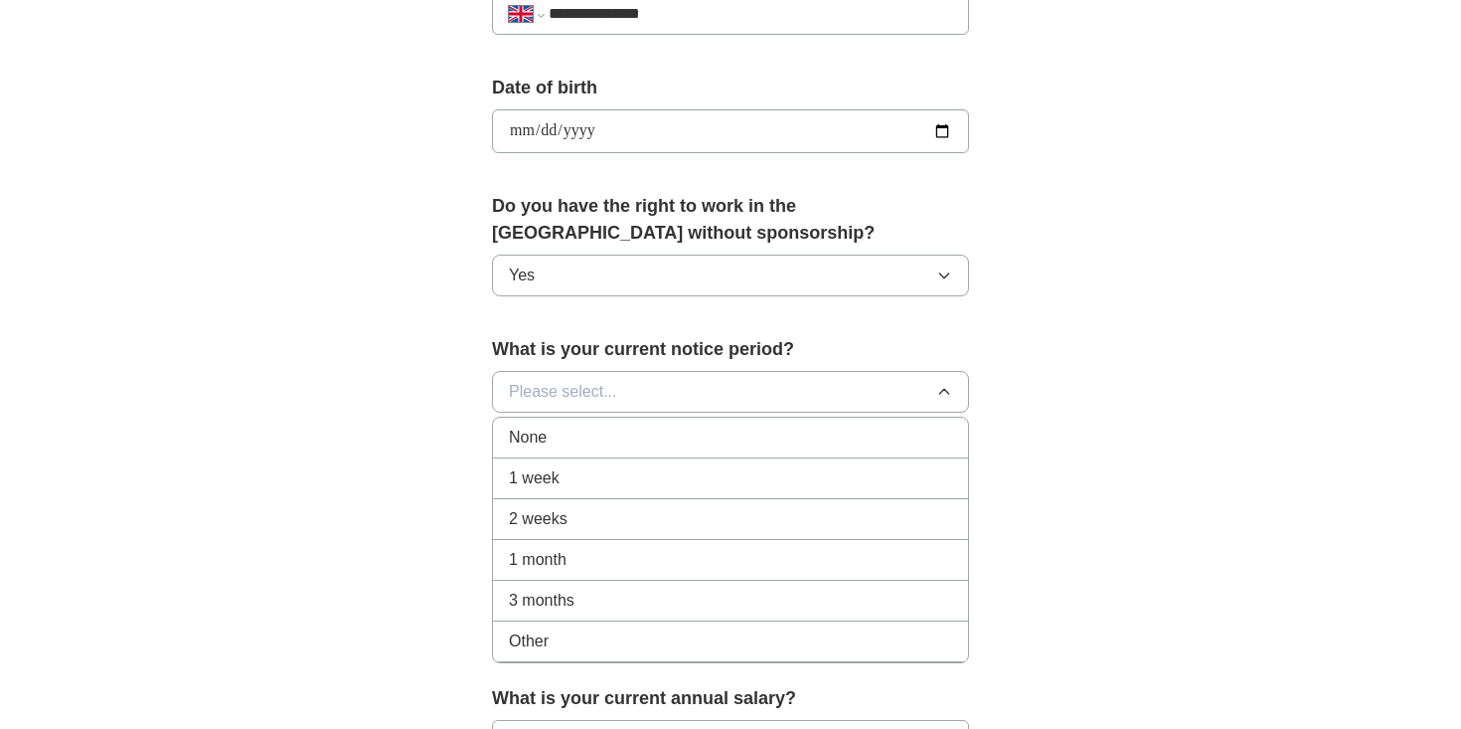
scroll to position [851, 0]
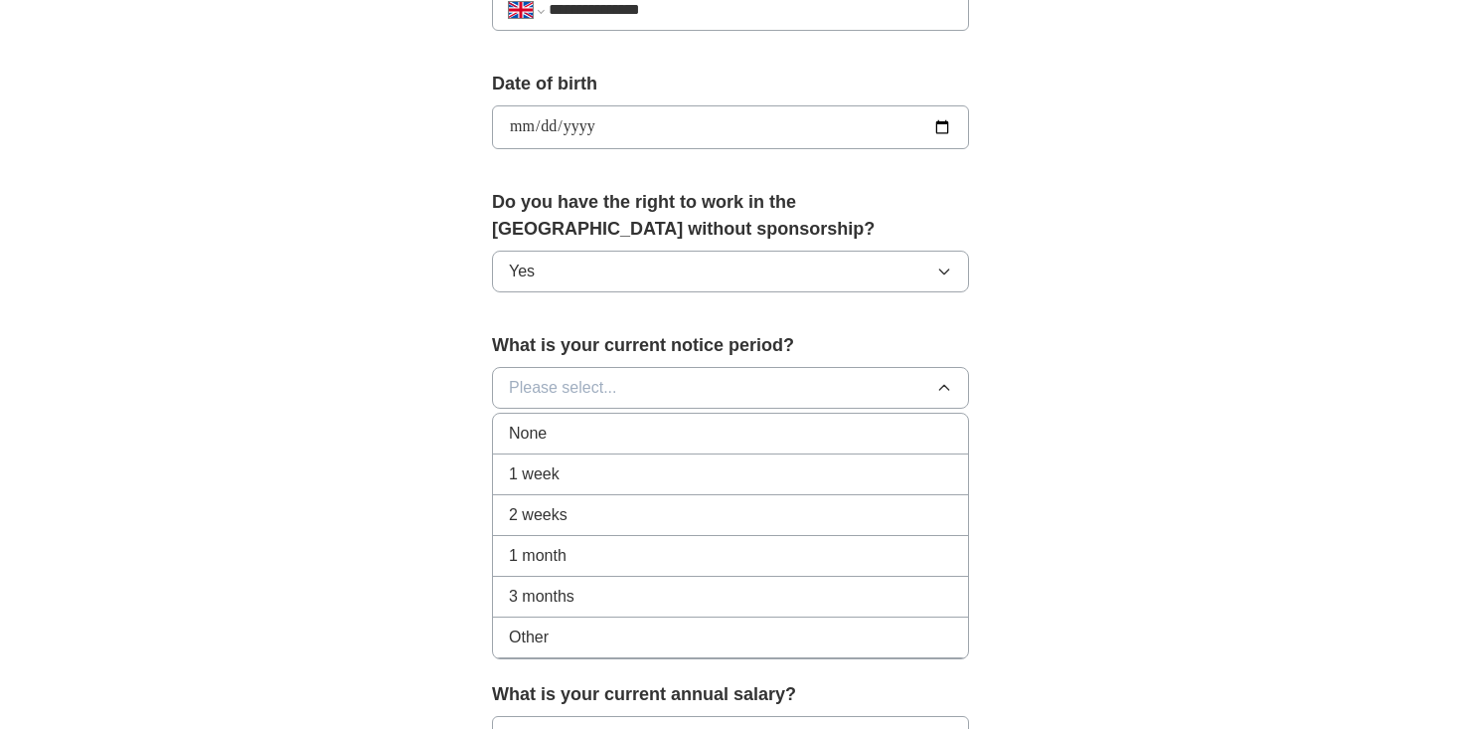
click at [622, 587] on div "3 months" at bounding box center [730, 597] width 443 height 24
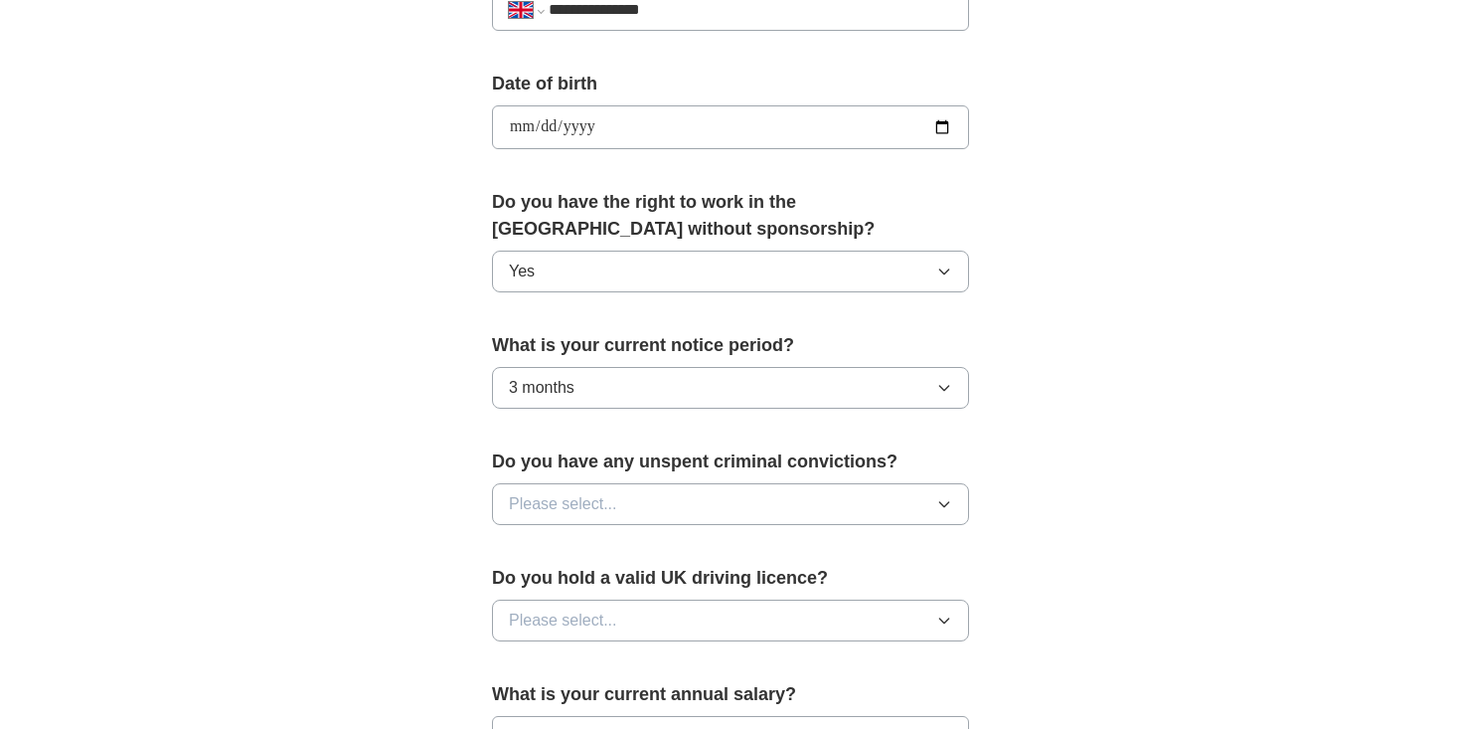
click at [670, 392] on button "3 months" at bounding box center [730, 388] width 477 height 42
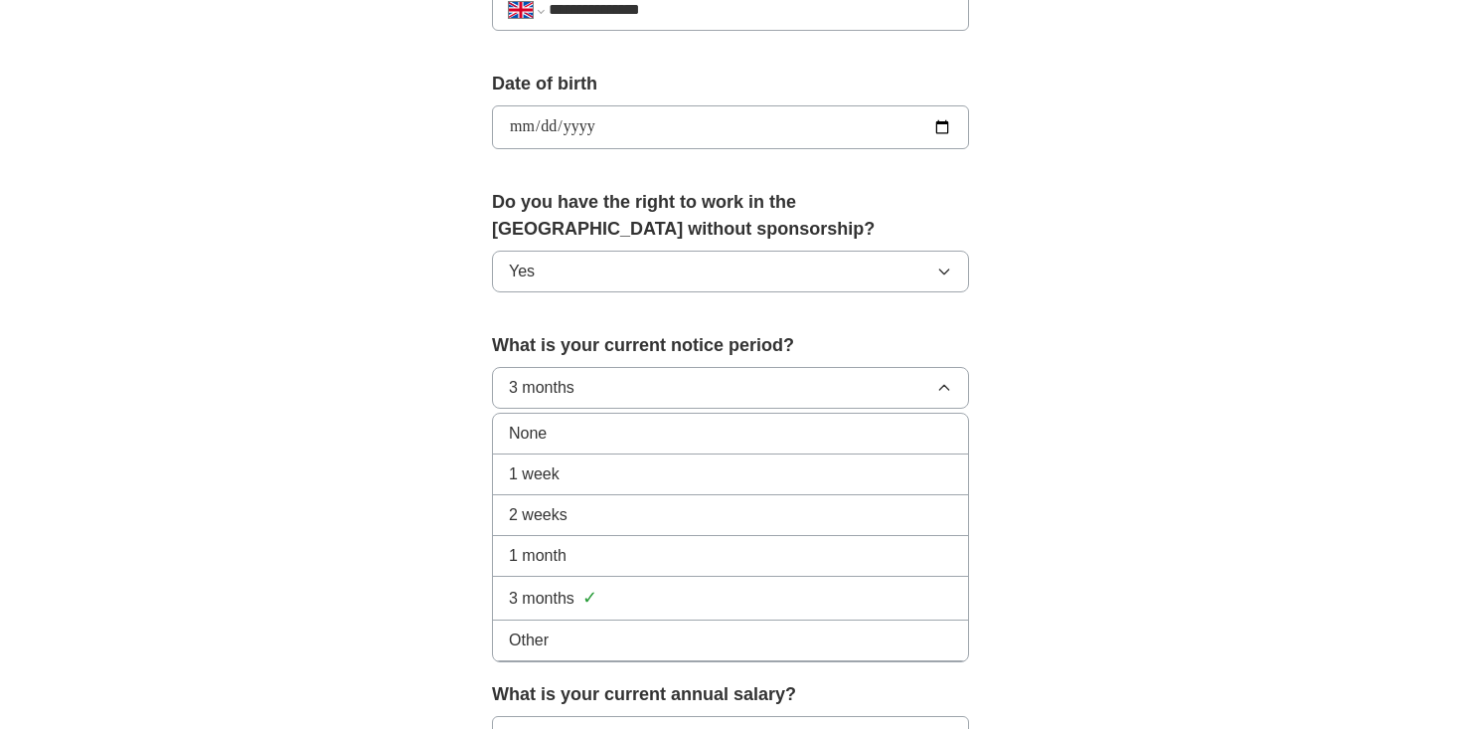
click at [626, 551] on div "1 month" at bounding box center [730, 556] width 443 height 24
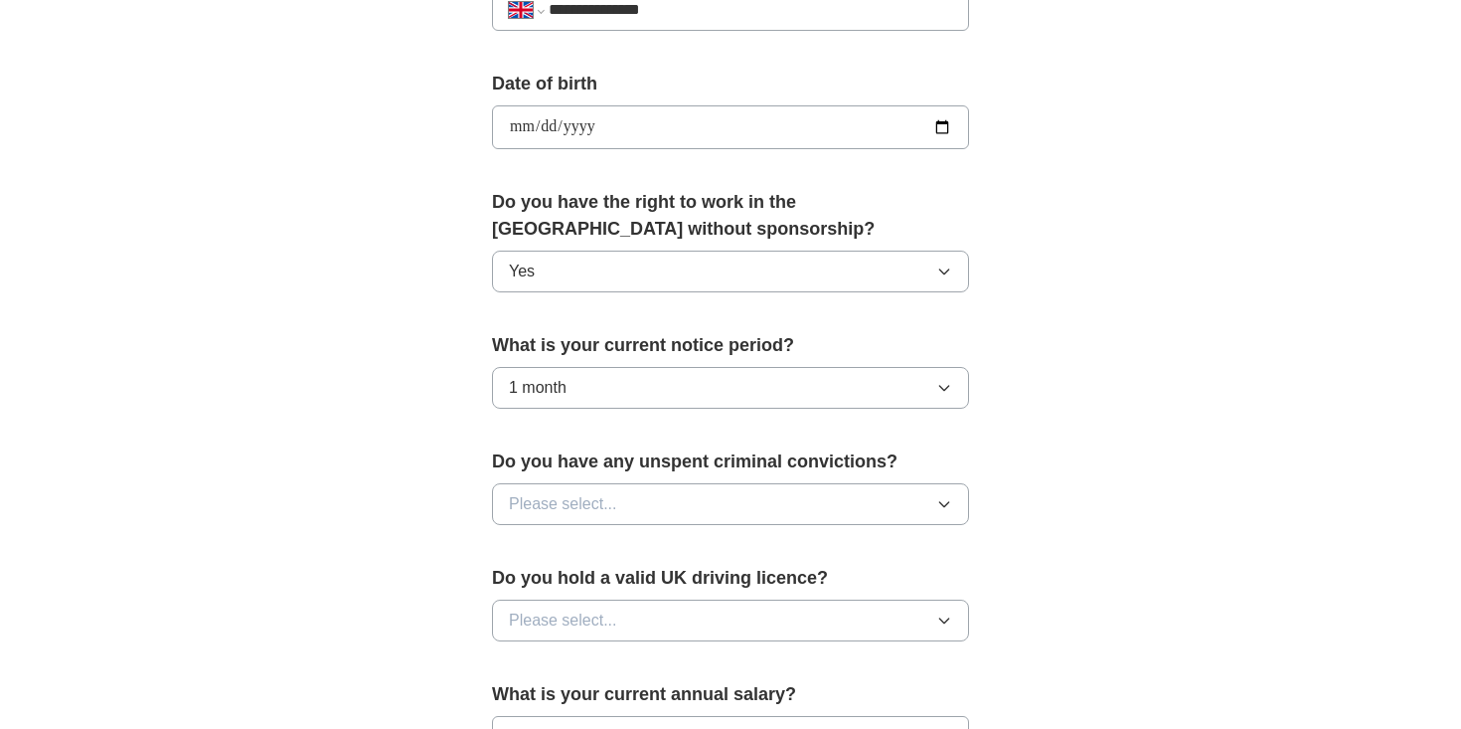
click at [669, 500] on button "Please select..." at bounding box center [730, 504] width 477 height 42
click at [586, 597] on div "No" at bounding box center [730, 591] width 443 height 24
click at [628, 618] on button "Please select..." at bounding box center [730, 620] width 477 height 42
click at [577, 696] on div "No" at bounding box center [730, 707] width 443 height 24
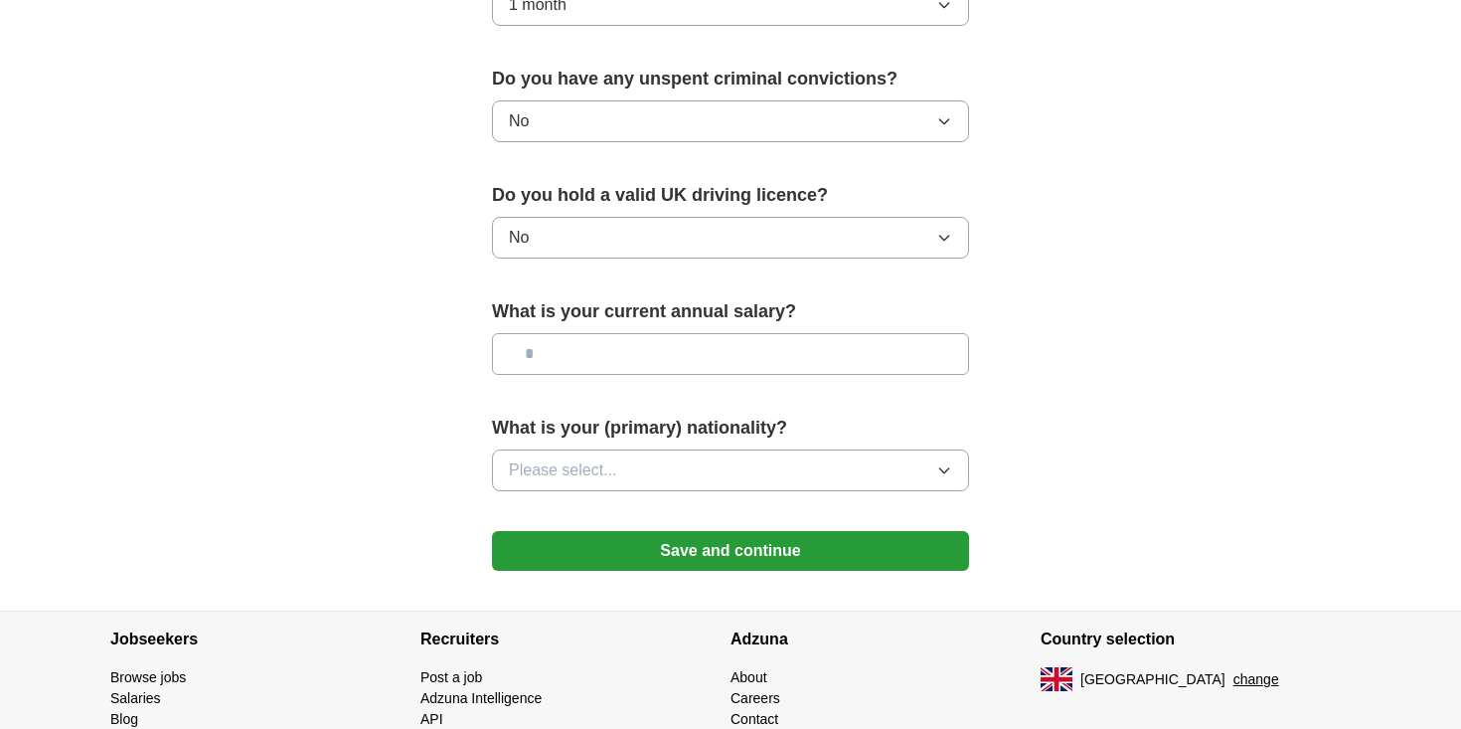
scroll to position [1235, 0]
click at [695, 350] on input "text" at bounding box center [730, 353] width 477 height 42
type input "*******"
click at [707, 480] on button "Please select..." at bounding box center [730, 469] width 477 height 42
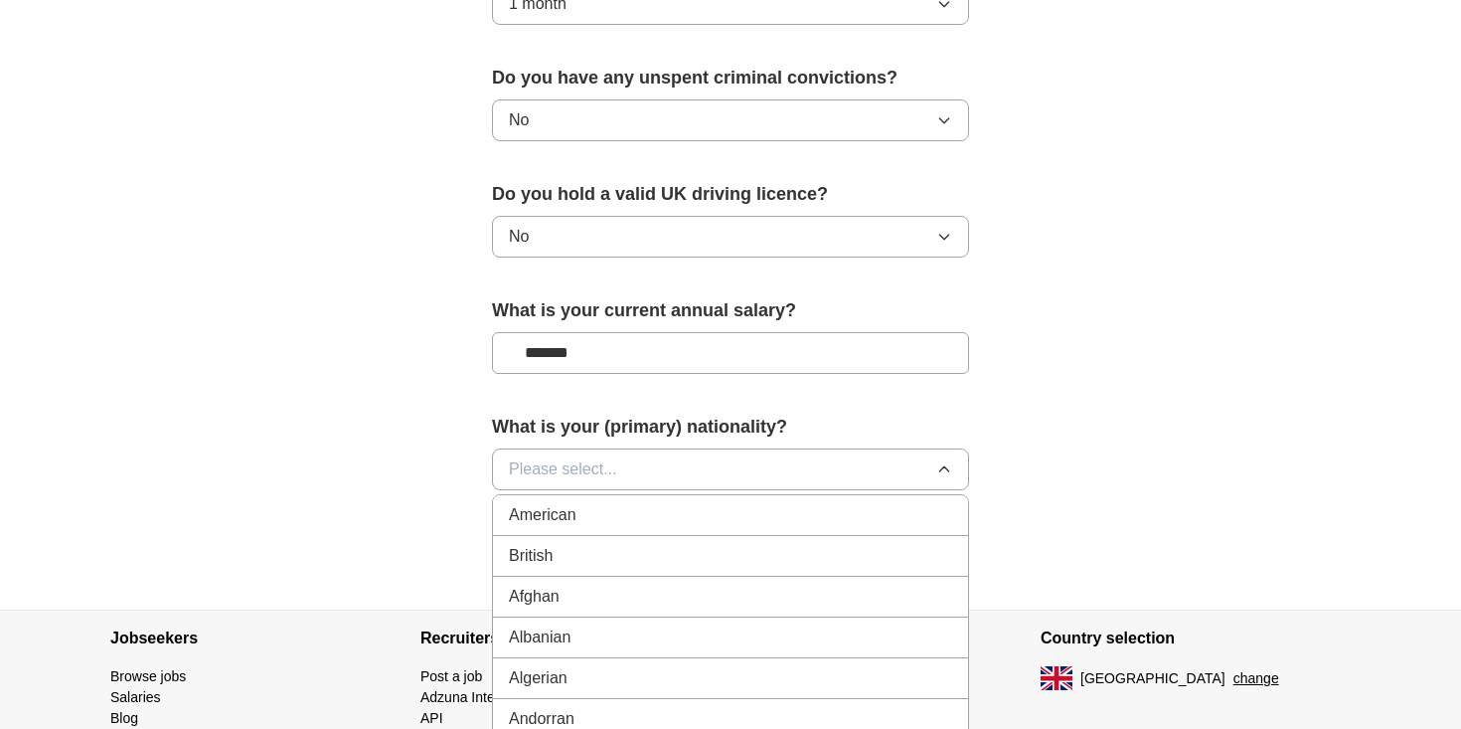
click at [669, 476] on button "Please select..." at bounding box center [730, 469] width 477 height 42
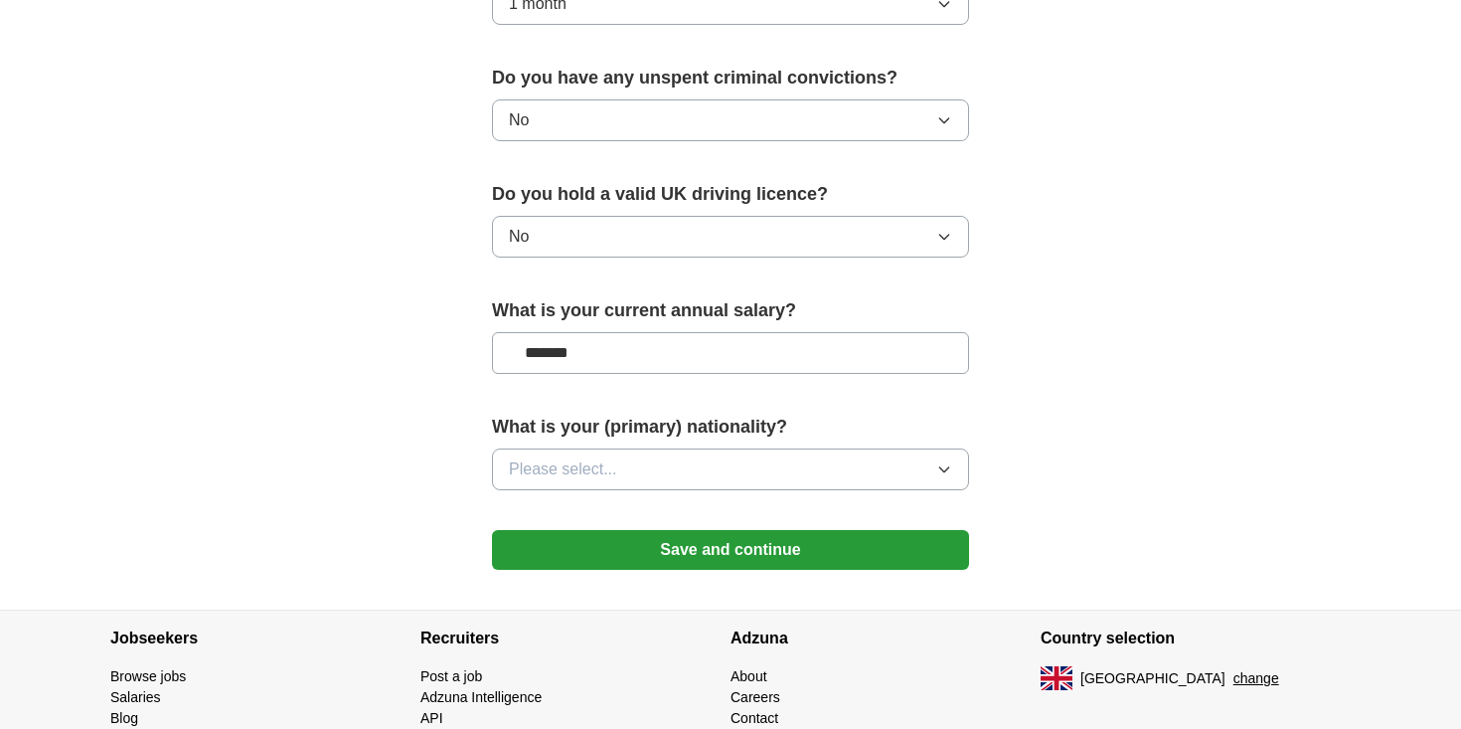
click at [686, 465] on button "Please select..." at bounding box center [730, 469] width 477 height 42
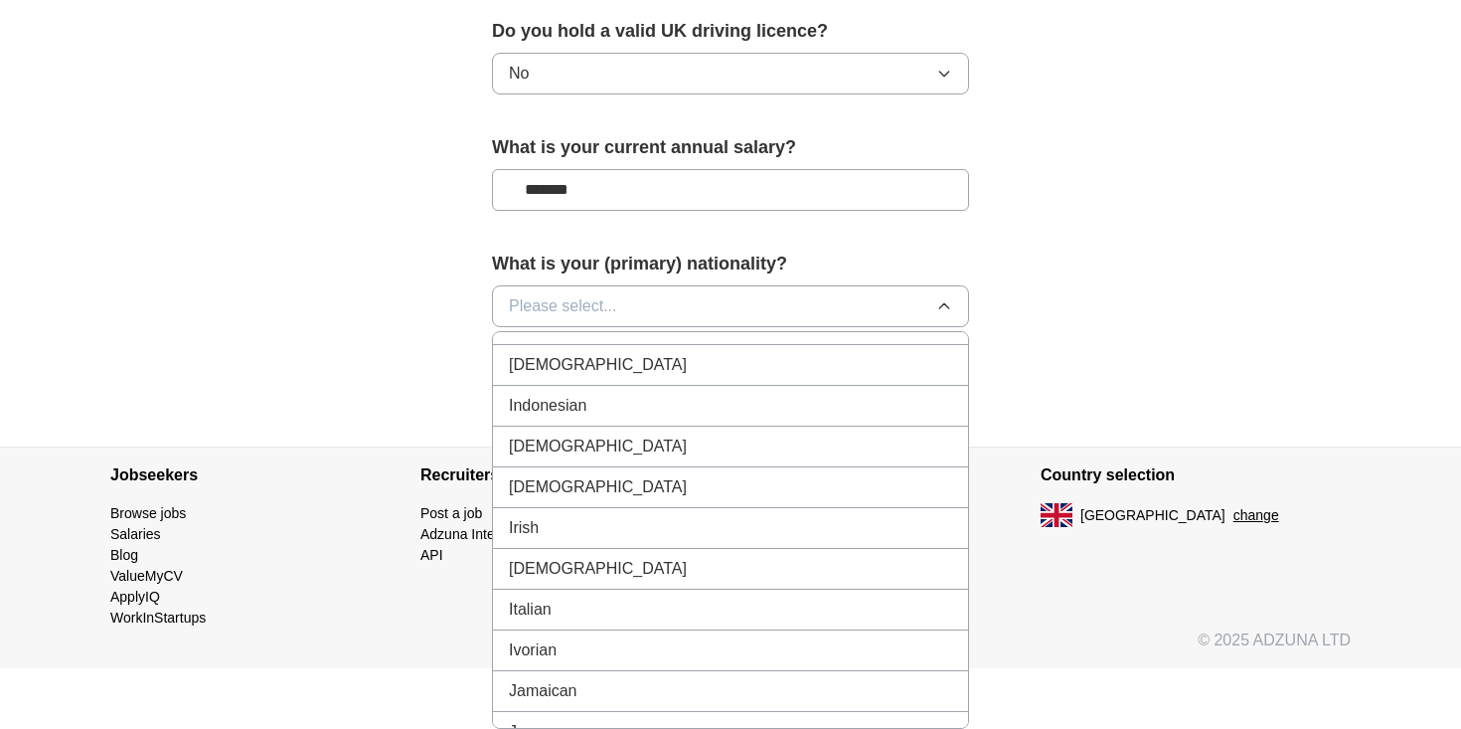
scroll to position [3249, 0]
click at [631, 363] on div "[DEMOGRAPHIC_DATA]" at bounding box center [730, 364] width 443 height 24
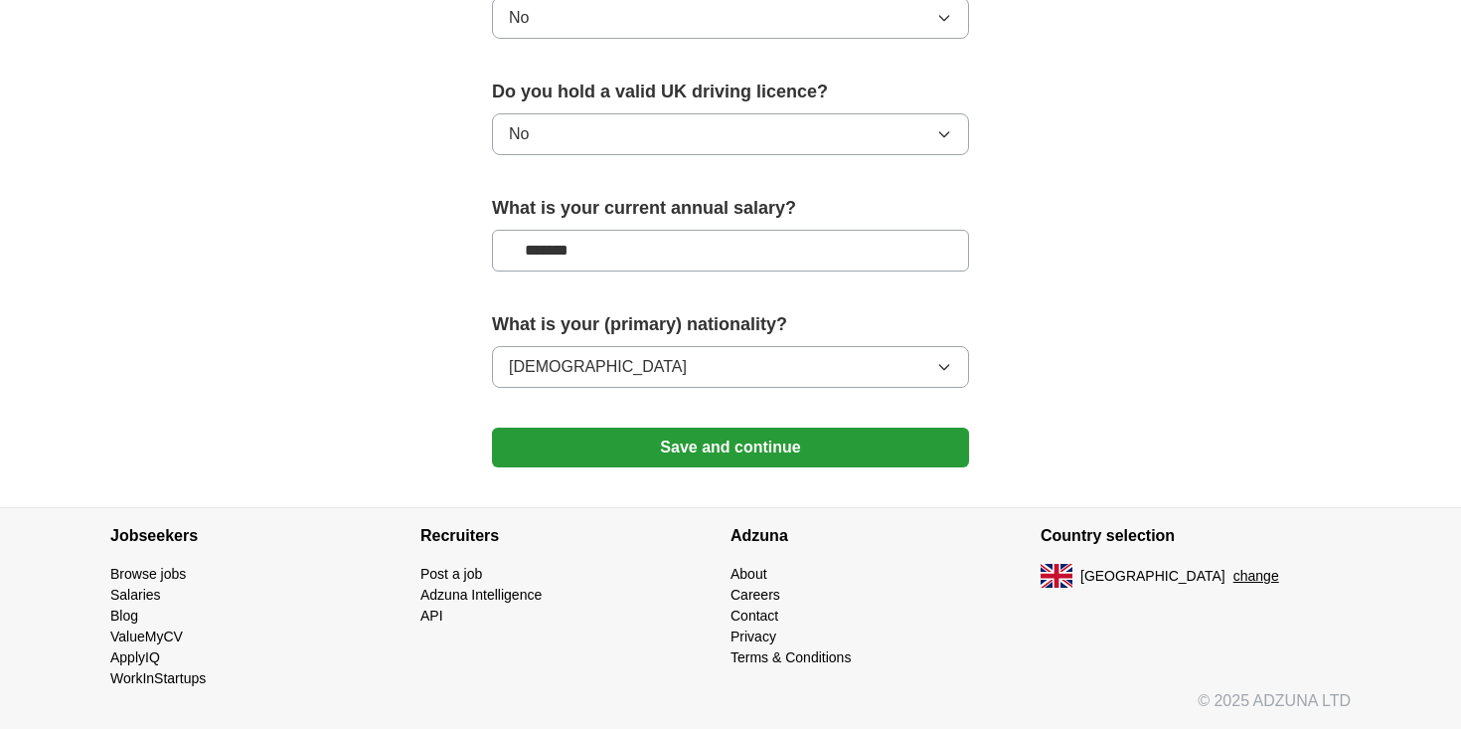
click at [656, 464] on button "Save and continue" at bounding box center [730, 447] width 477 height 40
